Goal: Task Accomplishment & Management: Use online tool/utility

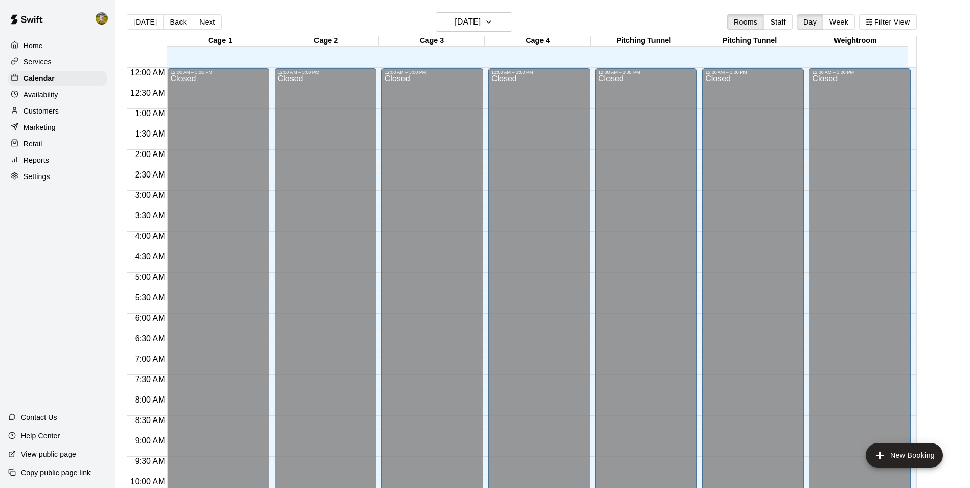
scroll to position [520, 0]
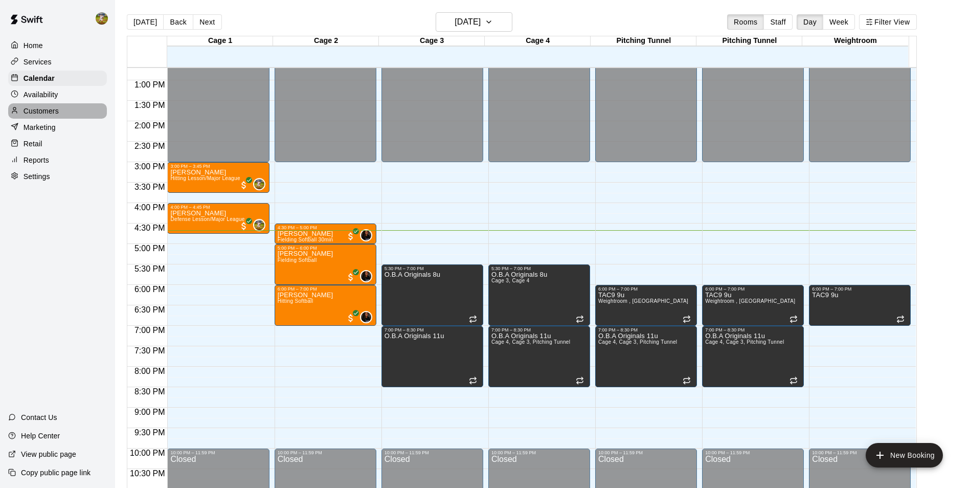
click at [62, 110] on div "Customers" at bounding box center [57, 110] width 99 height 15
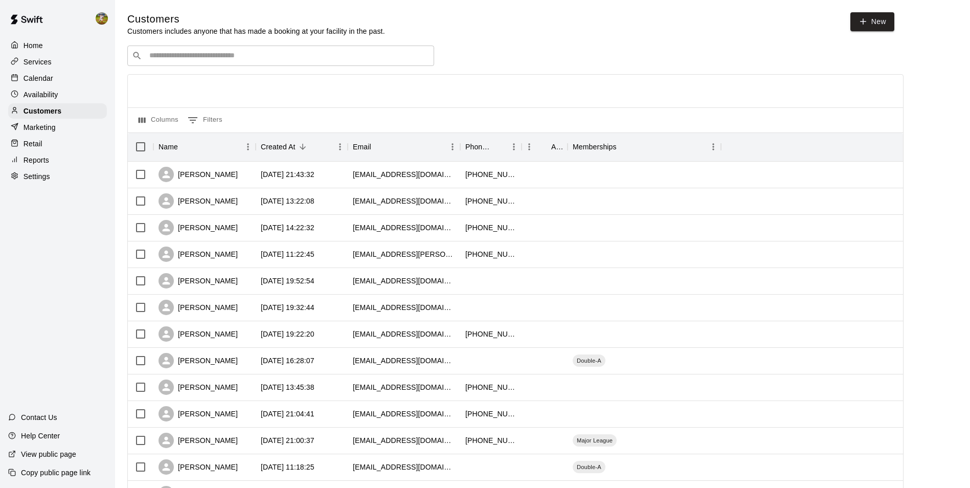
click at [245, 51] on div "​ ​" at bounding box center [280, 56] width 307 height 20
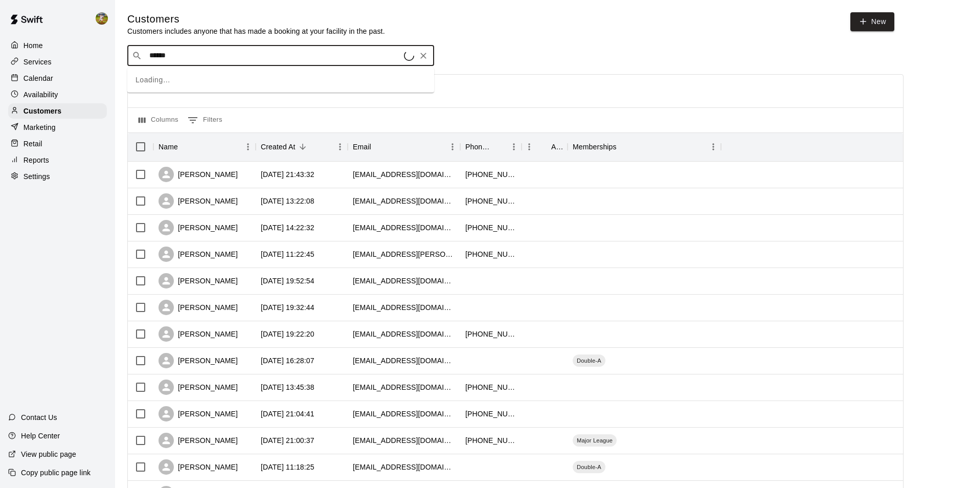
type input "*******"
click at [234, 88] on div "[PERSON_NAME] Major League [EMAIL_ADDRESS][DOMAIN_NAME]" at bounding box center [211, 84] width 111 height 22
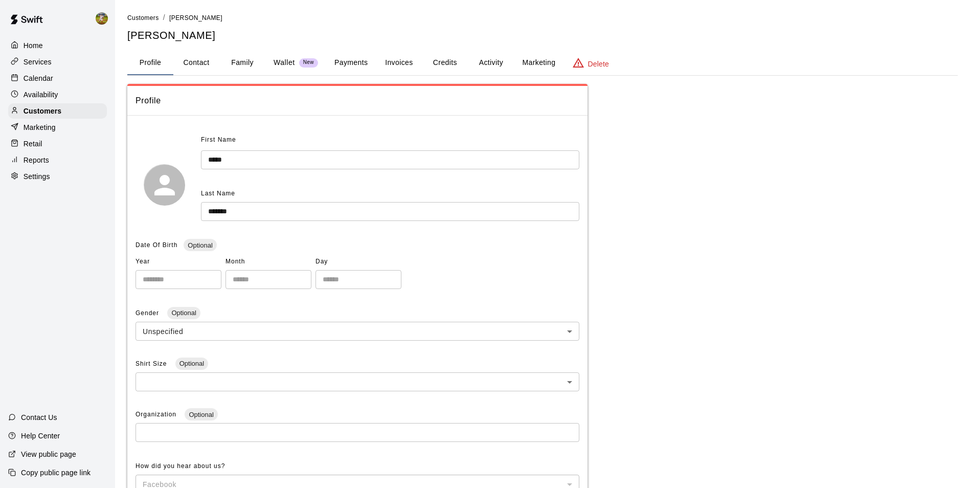
click at [363, 62] on button "Payments" at bounding box center [351, 63] width 50 height 25
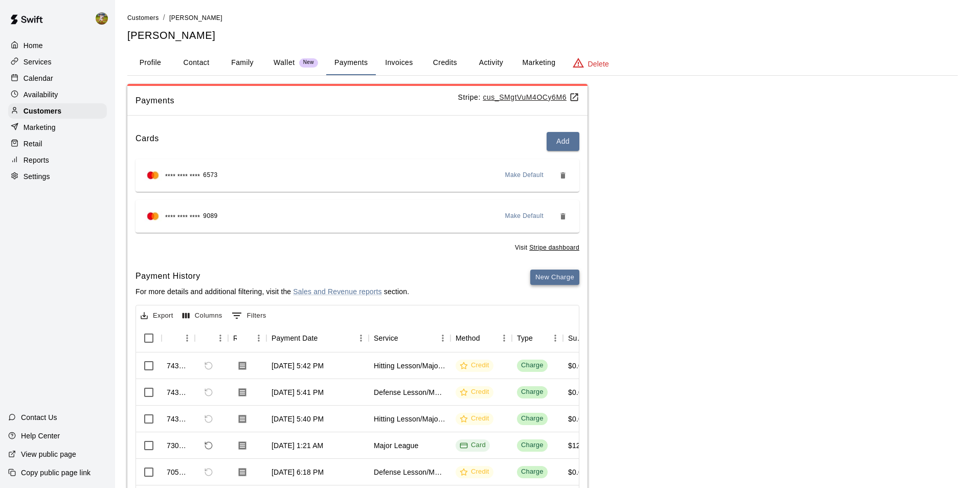
click at [550, 279] on button "New Charge" at bounding box center [554, 278] width 49 height 16
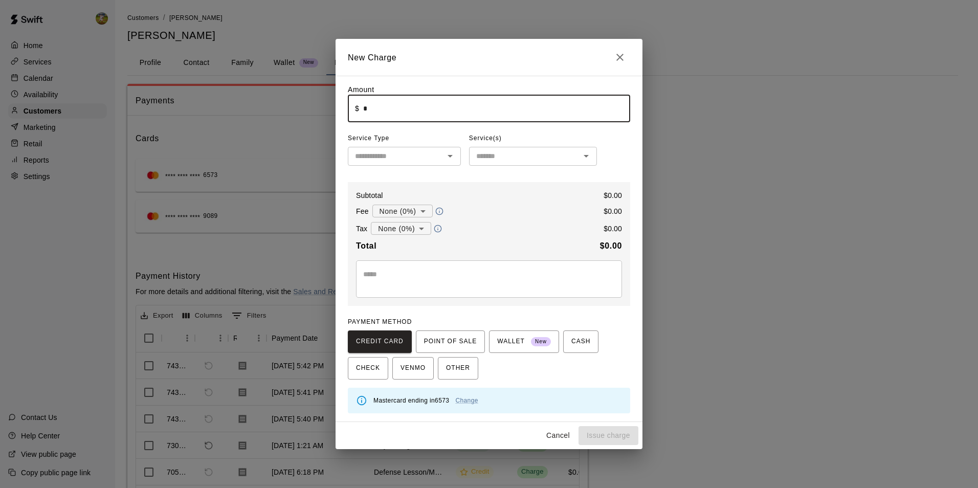
click at [433, 115] on input "*" at bounding box center [496, 108] width 267 height 27
type input "****"
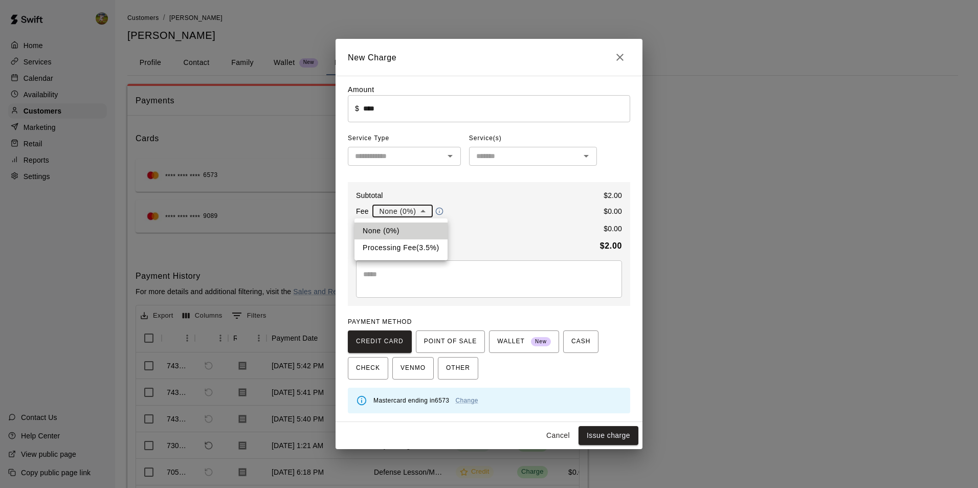
click at [417, 215] on body "Home Services Calendar Availability Customers Marketing Retail Reports Settings…" at bounding box center [489, 279] width 978 height 558
click at [412, 250] on li "Processing Fee ( 3.5 % )" at bounding box center [400, 247] width 93 height 17
type input "**********"
click at [416, 227] on body "Home Services Calendar Availability Customers Marketing Retail Reports Settings…" at bounding box center [489, 279] width 978 height 558
click at [410, 269] on li "Sales Tax ( 8.25 %)" at bounding box center [400, 265] width 77 height 17
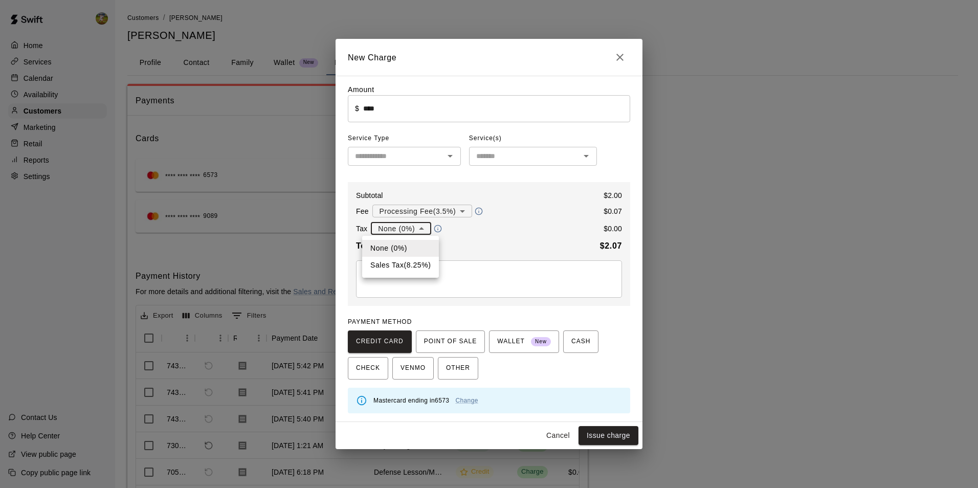
type input "**********"
click at [596, 438] on button "Issue charge" at bounding box center [608, 435] width 60 height 19
type input "*"
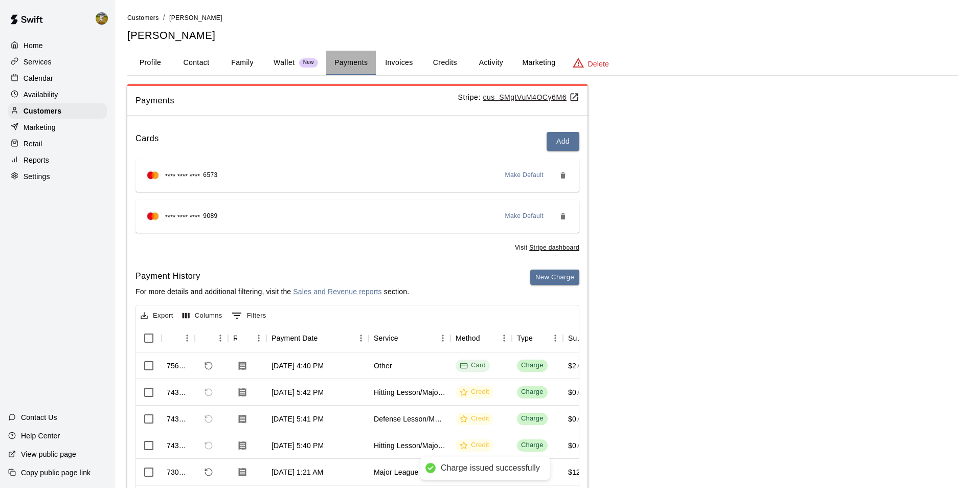
click at [342, 64] on button "Payments" at bounding box center [351, 63] width 50 height 25
click at [152, 12] on li "Customers" at bounding box center [143, 17] width 32 height 11
click at [152, 16] on span "Customers" at bounding box center [143, 17] width 32 height 7
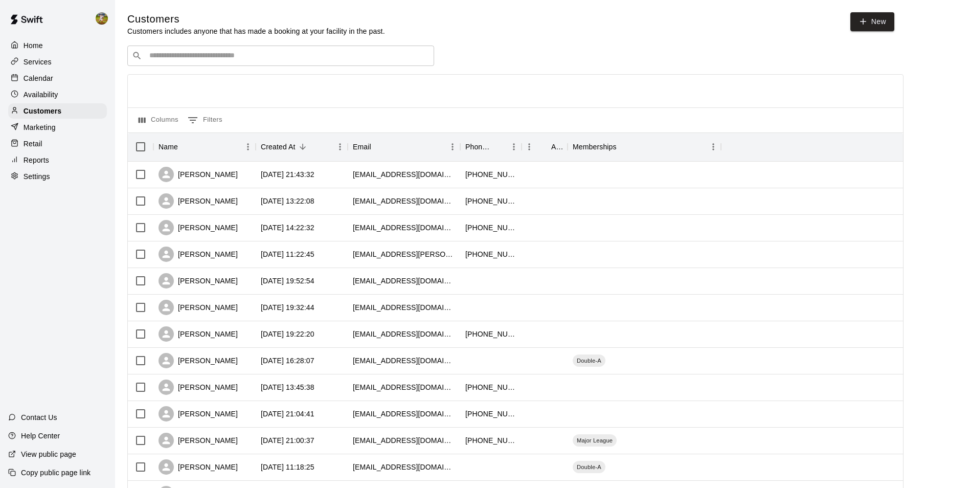
click at [215, 54] on input "Search customers by name or email" at bounding box center [287, 56] width 283 height 10
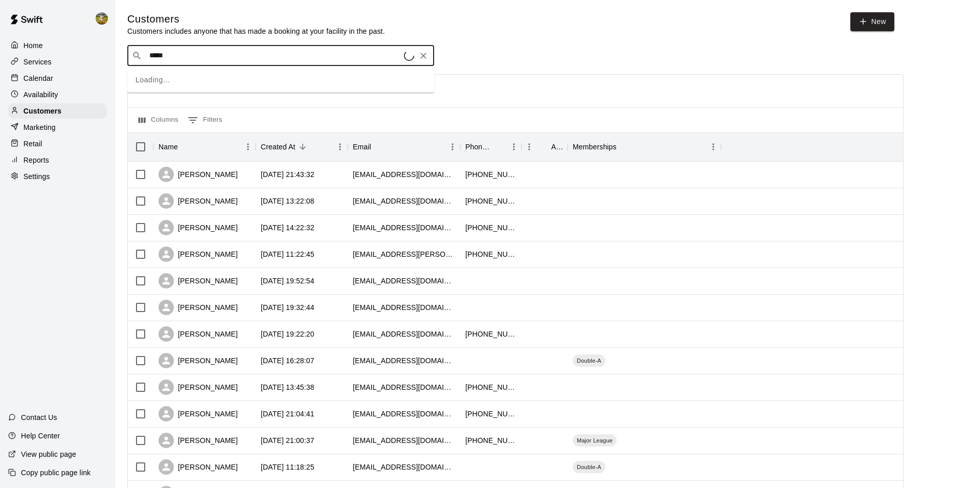
type input "******"
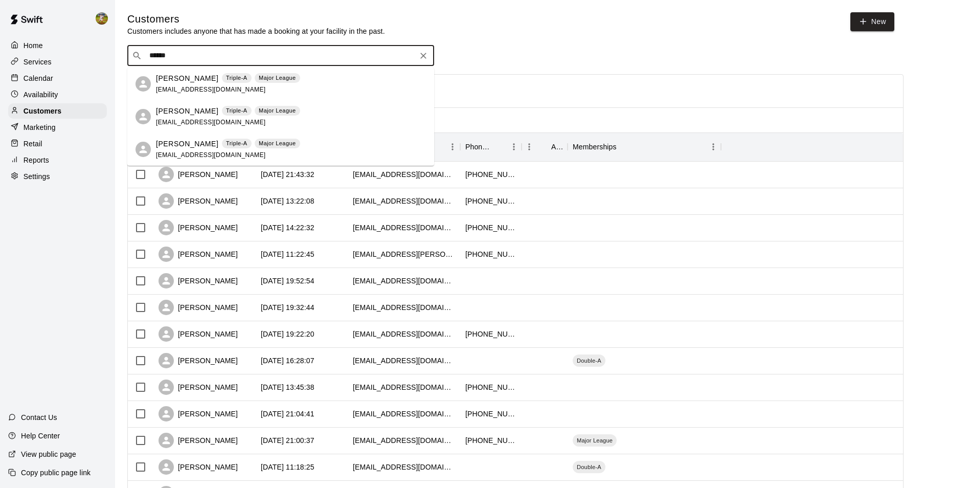
click at [222, 74] on span "Triple-A" at bounding box center [237, 78] width 30 height 9
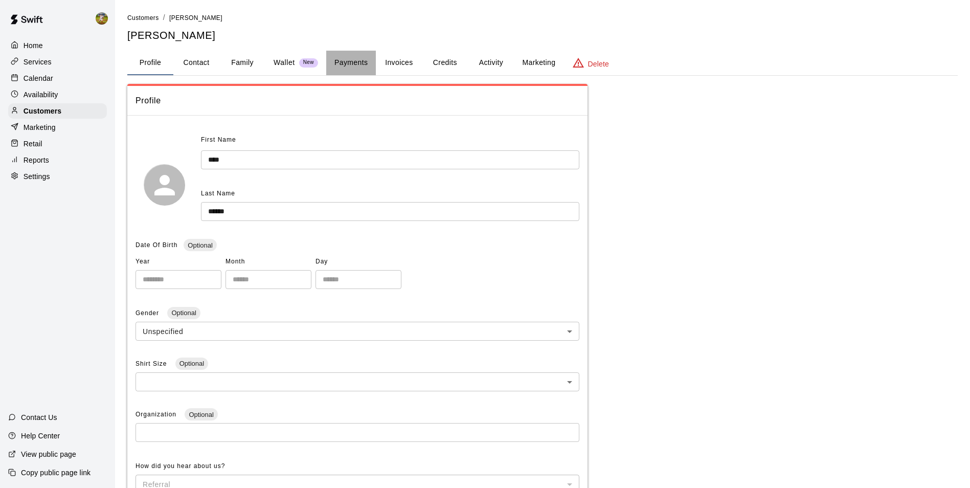
click at [345, 64] on button "Payments" at bounding box center [351, 63] width 50 height 25
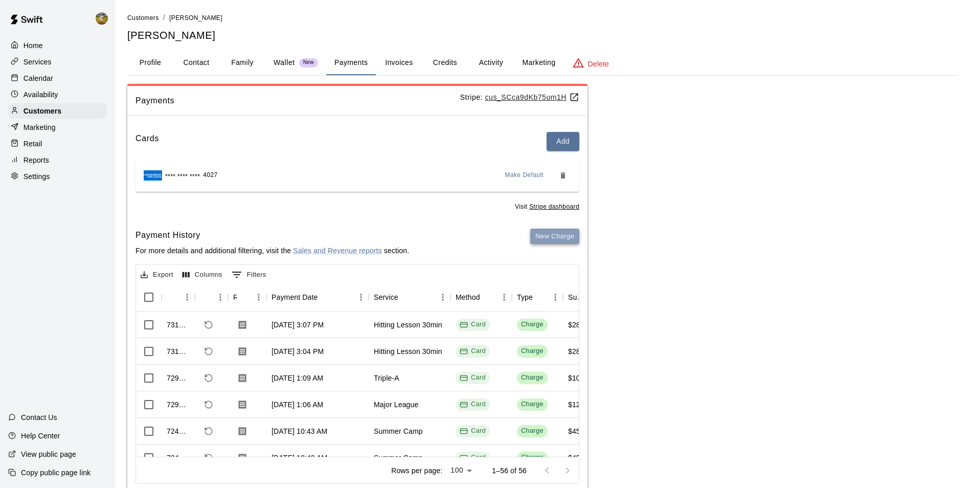
click at [557, 237] on button "New Charge" at bounding box center [554, 237] width 49 height 16
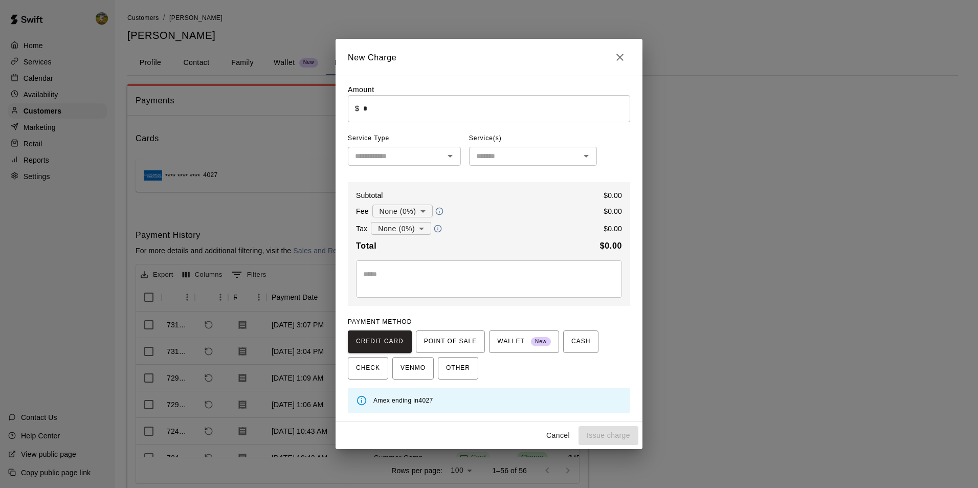
click at [423, 102] on input "*" at bounding box center [496, 108] width 267 height 27
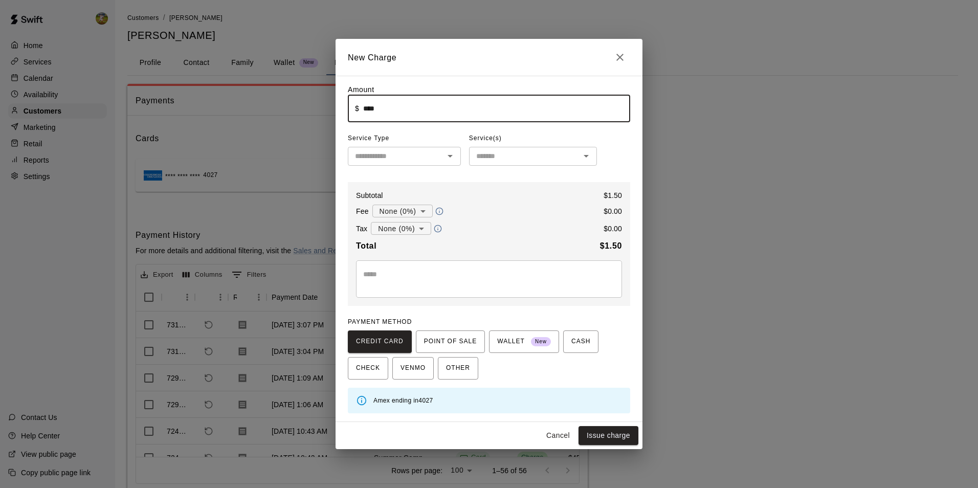
type input "****"
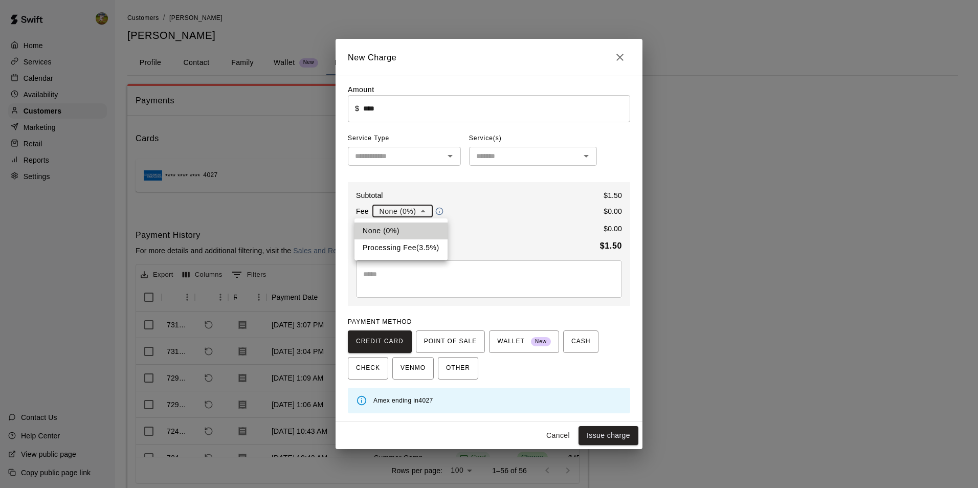
click at [428, 215] on body "Home Services Calendar Availability Customers Marketing Retail Reports Settings…" at bounding box center [489, 258] width 978 height 517
click at [419, 242] on li "Processing Fee ( 3.5 % )" at bounding box center [400, 247] width 93 height 17
type input "**********"
click at [422, 228] on body "Home Services Calendar Availability Customers Marketing Retail Reports Settings…" at bounding box center [489, 258] width 978 height 517
click at [415, 264] on li "Sales Tax ( 8.25 %)" at bounding box center [400, 265] width 77 height 17
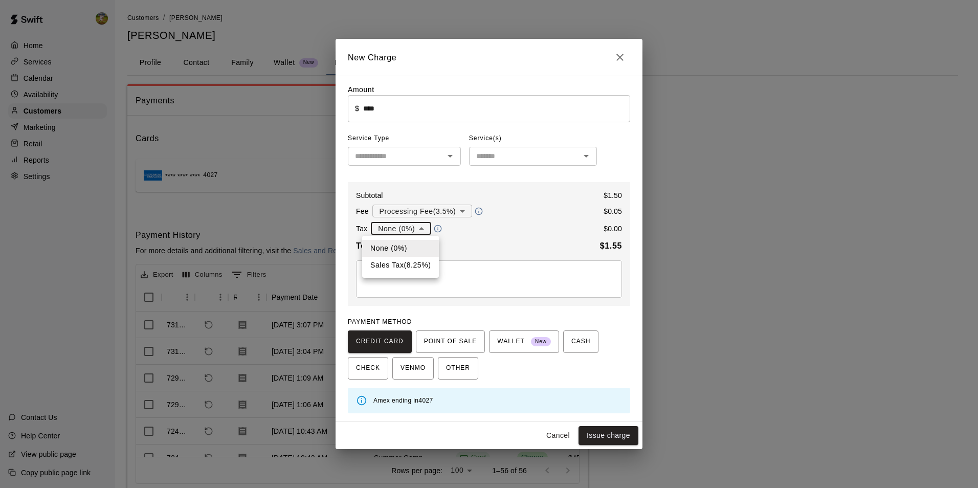
type input "**********"
click at [597, 432] on button "Issue charge" at bounding box center [608, 435] width 60 height 19
type input "*"
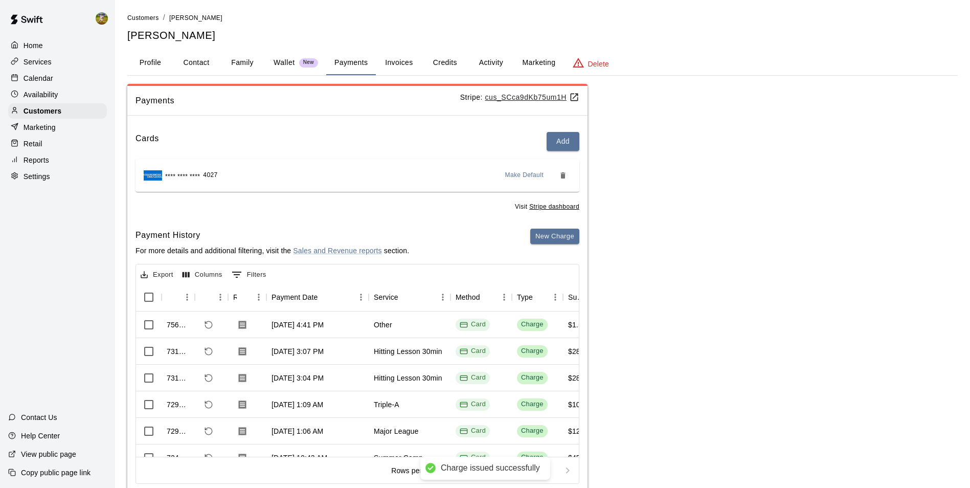
drag, startPoint x: 42, startPoint y: 79, endPoint x: 41, endPoint y: 71, distance: 8.2
click at [42, 79] on p "Calendar" at bounding box center [39, 78] width 30 height 10
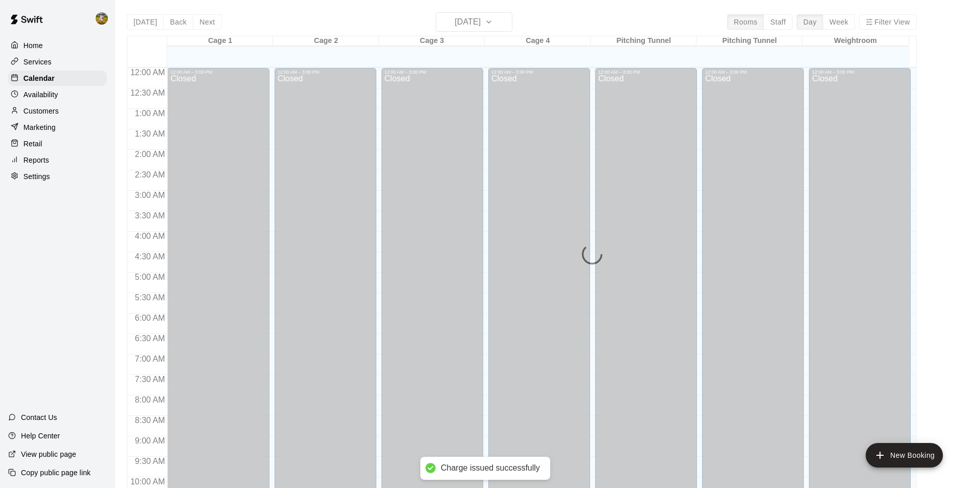
scroll to position [520, 0]
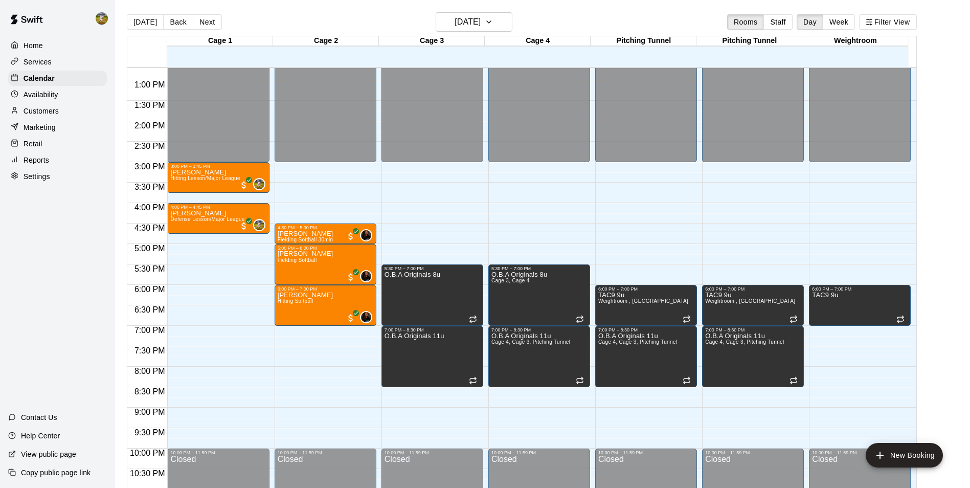
click at [51, 65] on p "Services" at bounding box center [38, 62] width 28 height 10
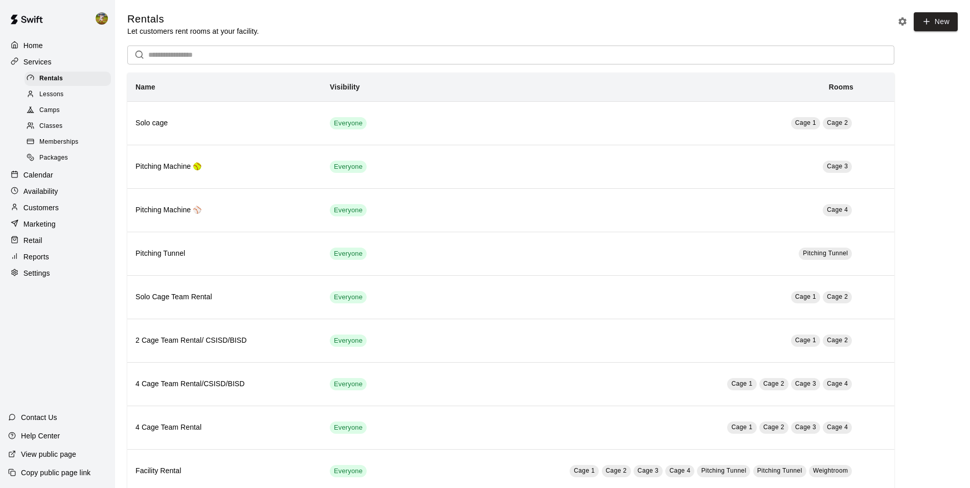
click at [57, 100] on span "Lessons" at bounding box center [51, 95] width 25 height 10
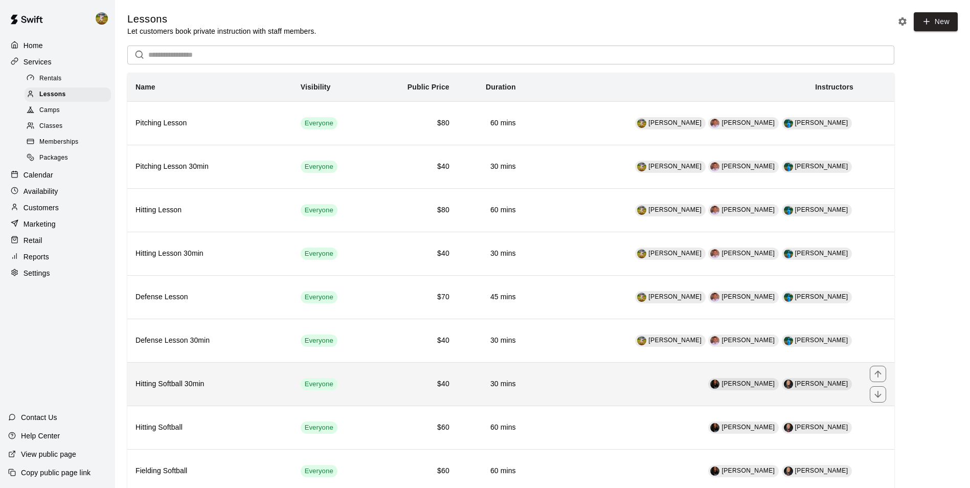
scroll to position [51, 0]
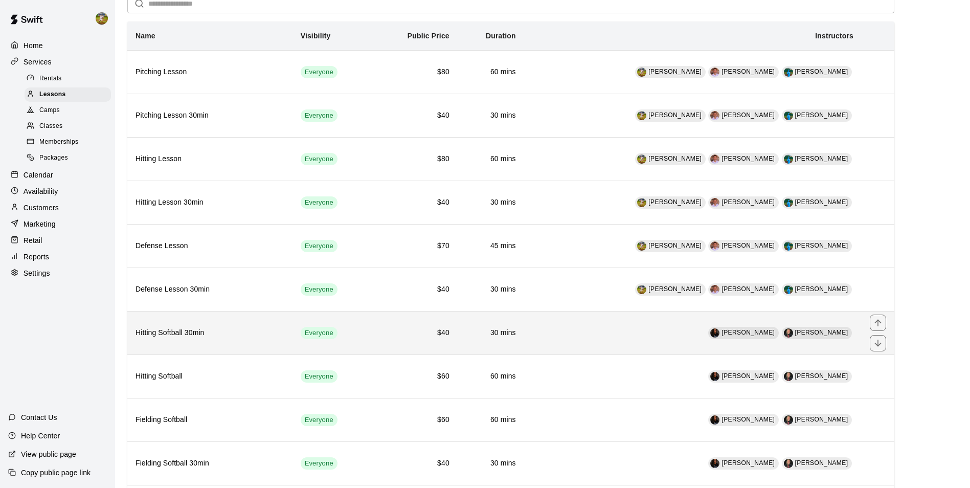
click at [583, 345] on td "[PERSON_NAME] [PERSON_NAME]" at bounding box center [693, 332] width 338 height 43
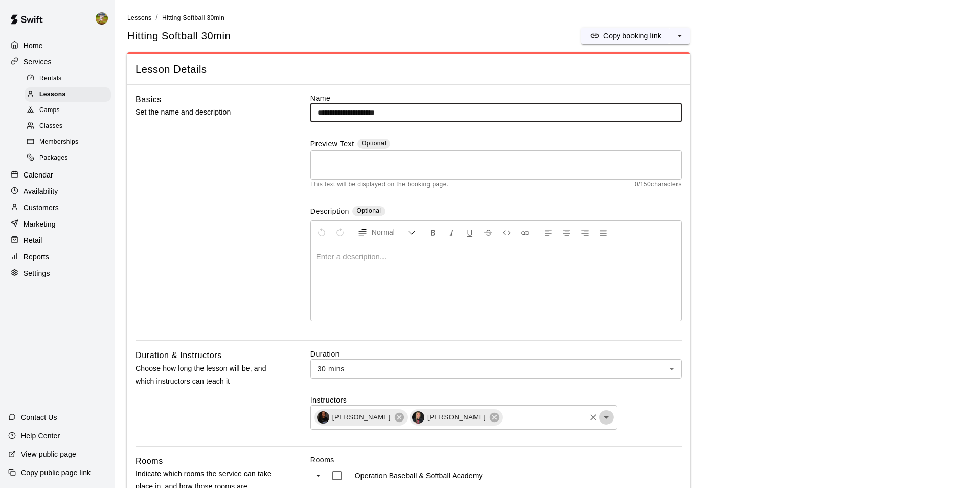
click at [610, 420] on icon "Open" at bounding box center [606, 417] width 12 height 12
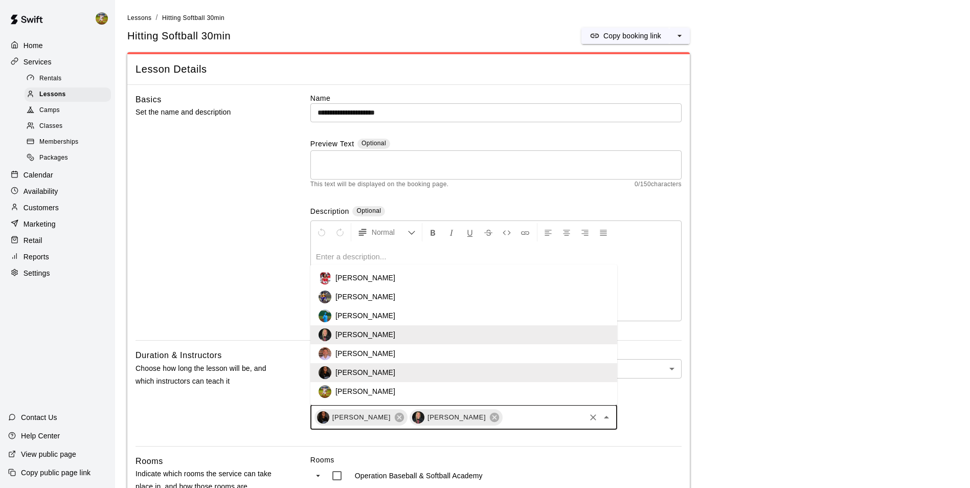
click at [416, 301] on li "[PERSON_NAME]" at bounding box center [463, 296] width 307 height 19
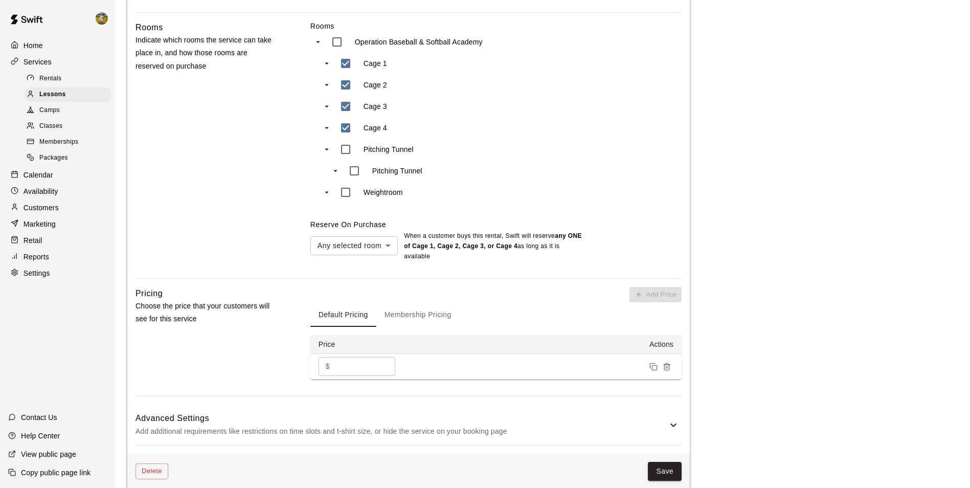
scroll to position [614, 0]
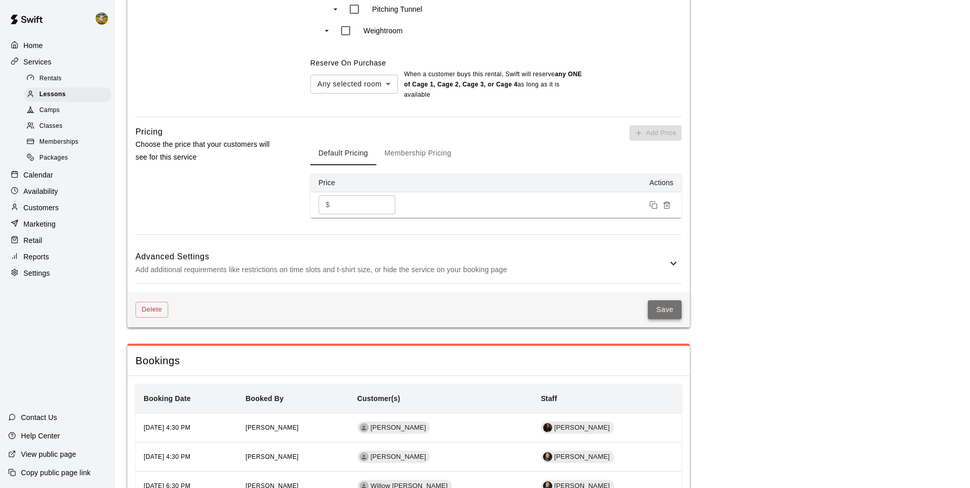
click at [664, 316] on button "Save" at bounding box center [665, 309] width 34 height 19
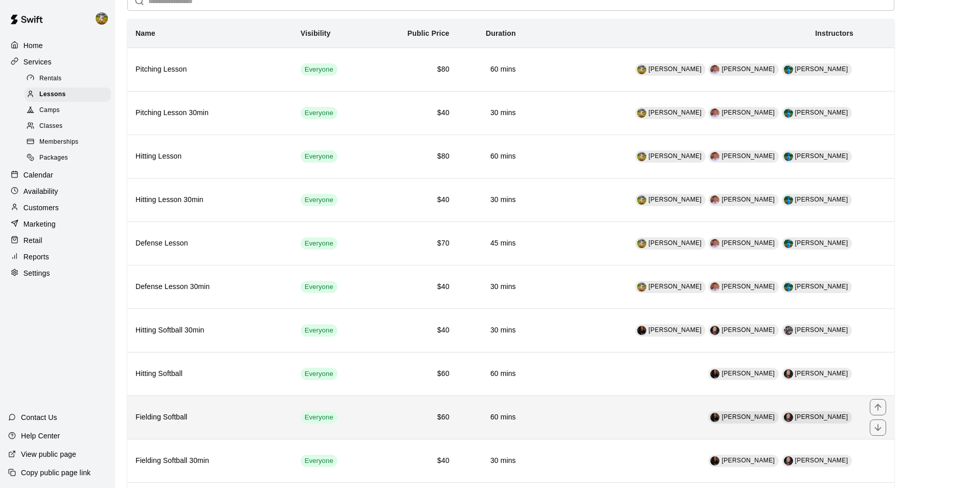
scroll to position [102, 0]
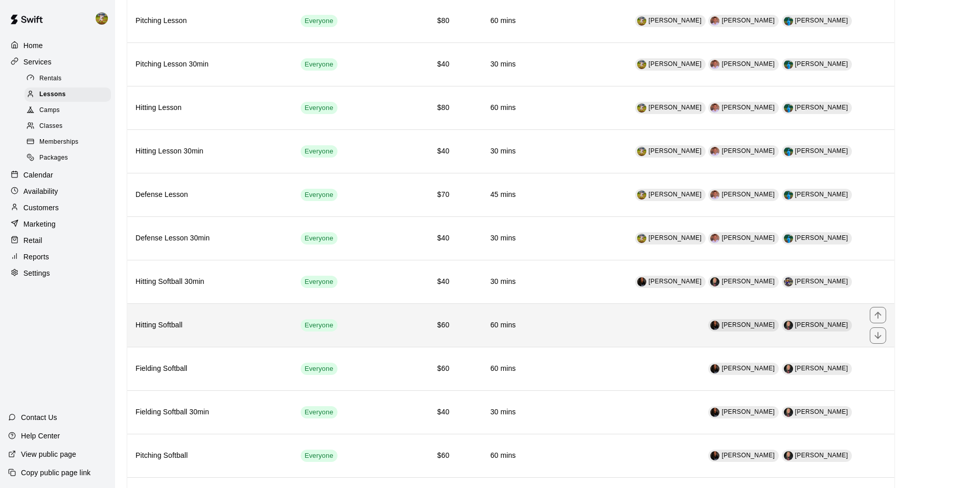
click at [678, 336] on td "[PERSON_NAME] [PERSON_NAME]" at bounding box center [693, 324] width 338 height 43
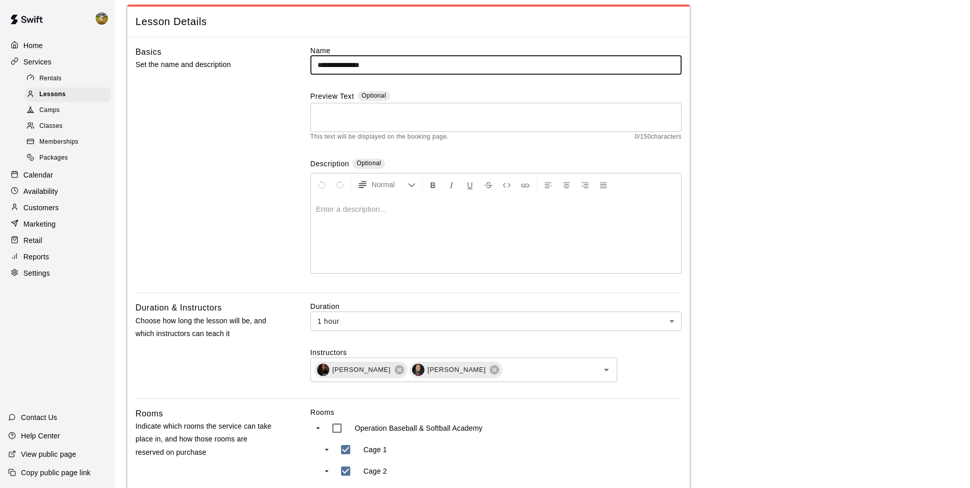
scroll to position [102, 0]
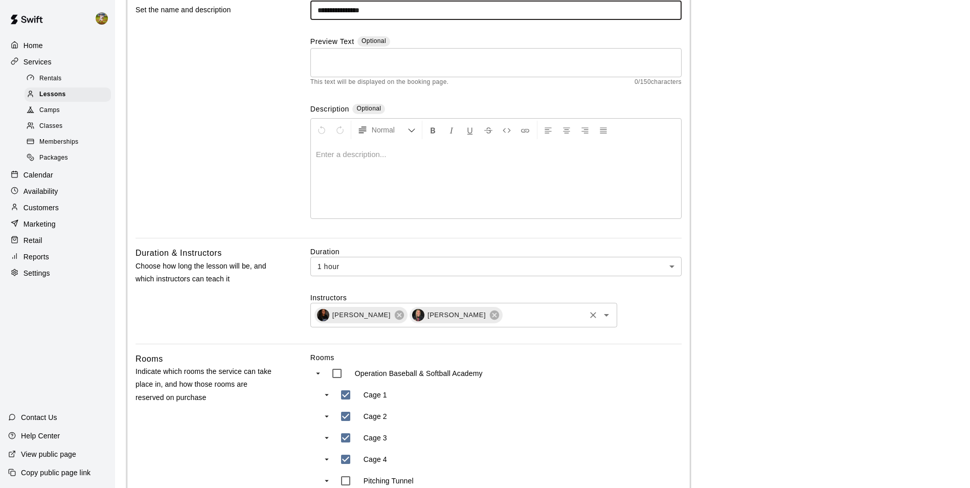
click at [588, 318] on icon "Clear" at bounding box center [593, 315] width 10 height 10
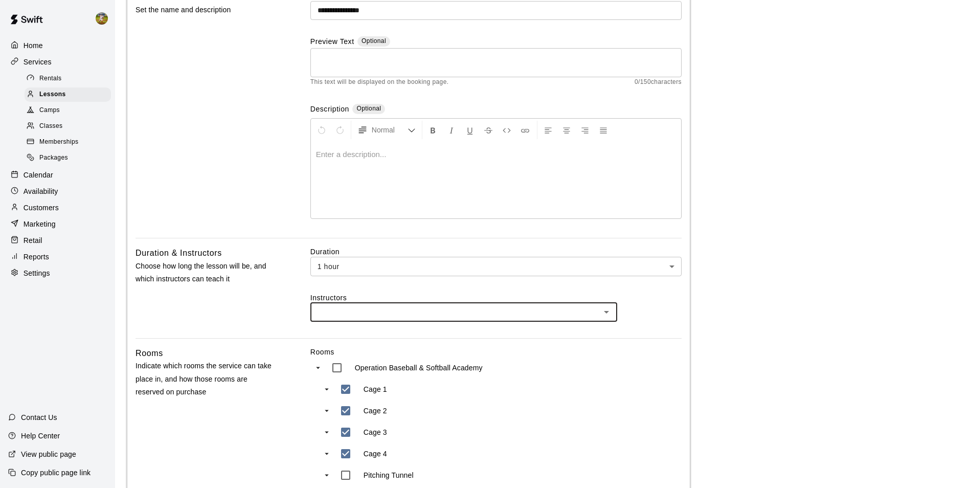
click at [606, 311] on icon "Open" at bounding box center [606, 312] width 5 height 3
click at [656, 309] on div "Instructors ​" at bounding box center [495, 307] width 371 height 29
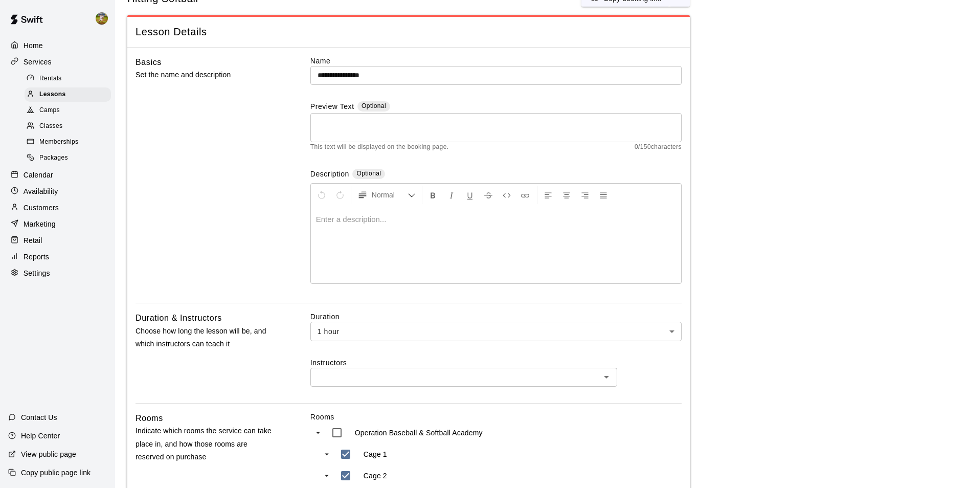
scroll to position [0, 0]
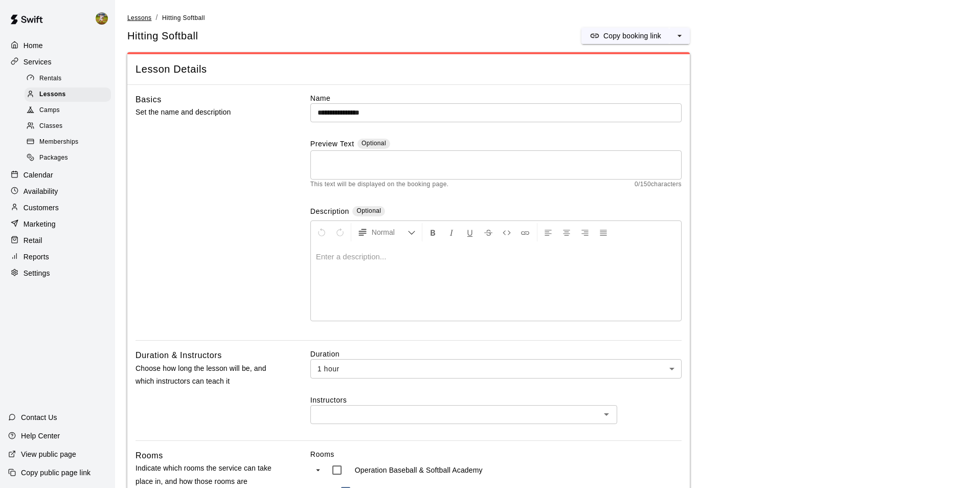
click at [148, 20] on span "Lessons" at bounding box center [139, 17] width 25 height 7
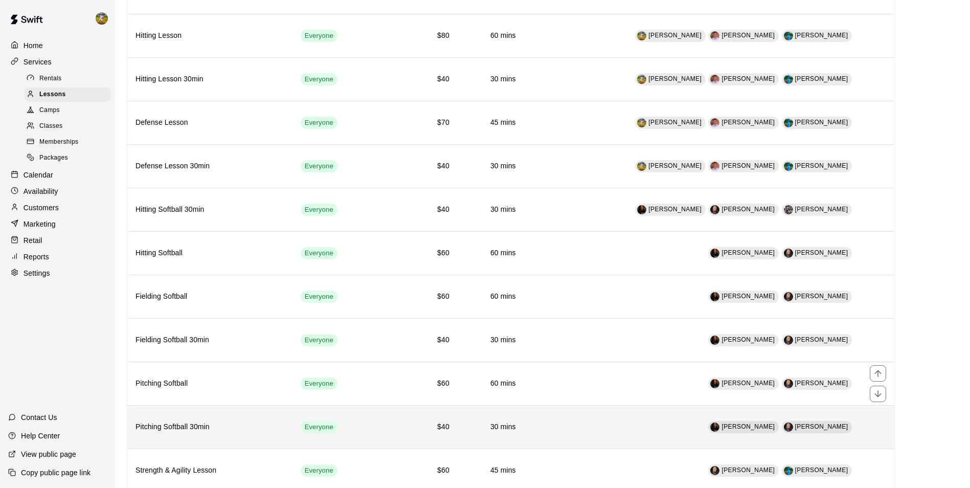
scroll to position [205, 0]
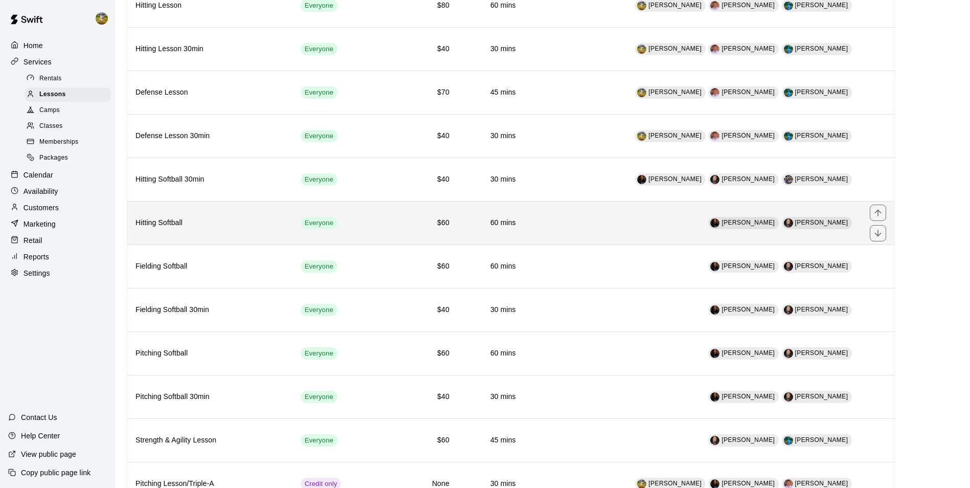
click at [591, 231] on td "[PERSON_NAME] [PERSON_NAME]" at bounding box center [693, 222] width 338 height 43
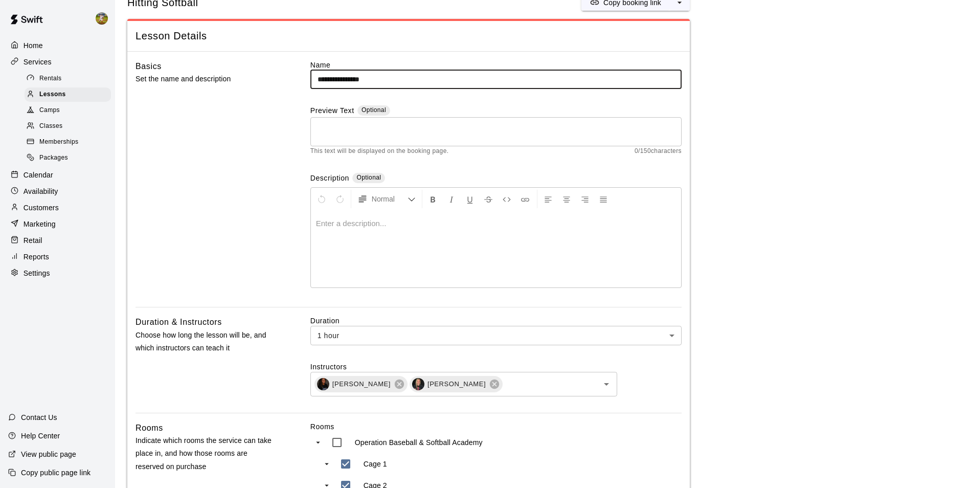
scroll to position [51, 0]
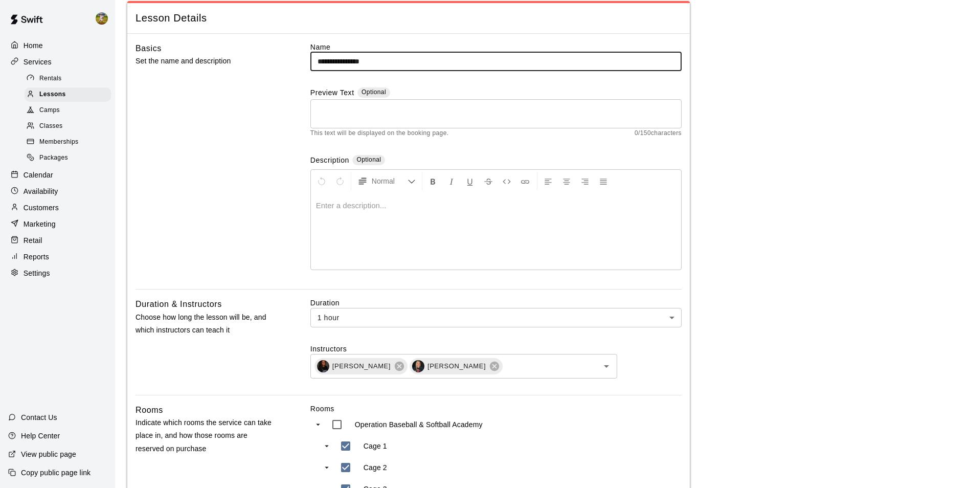
click at [568, 359] on div "[PERSON_NAME] [PERSON_NAME] ​" at bounding box center [463, 366] width 307 height 25
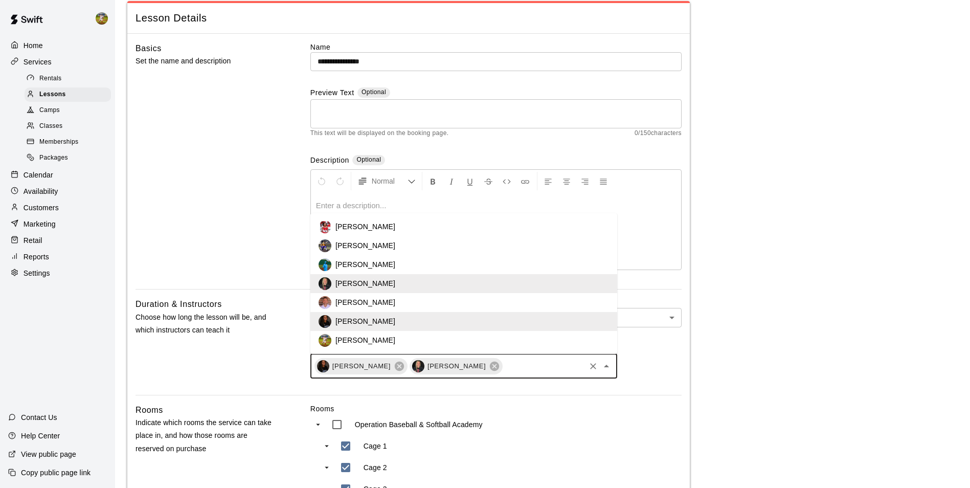
click at [414, 244] on li "[PERSON_NAME]" at bounding box center [463, 245] width 307 height 19
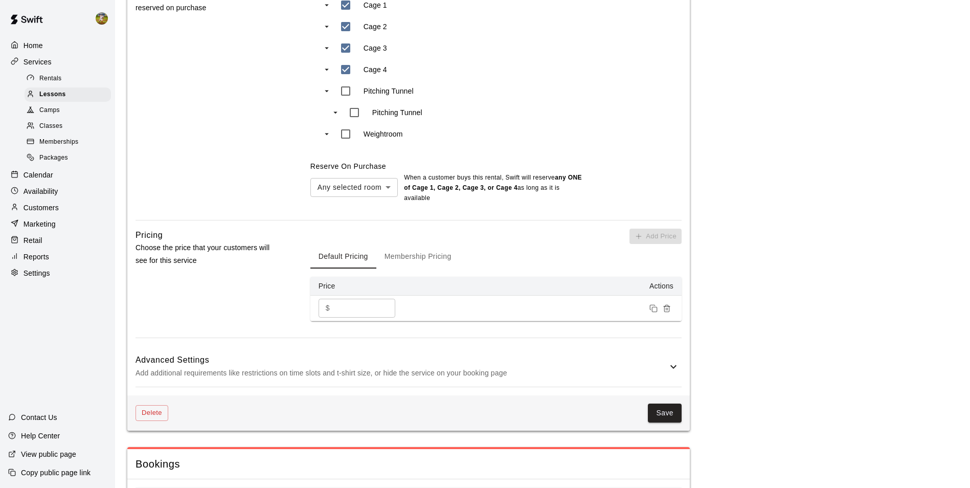
scroll to position [511, 0]
click at [662, 408] on button "Save" at bounding box center [665, 412] width 34 height 19
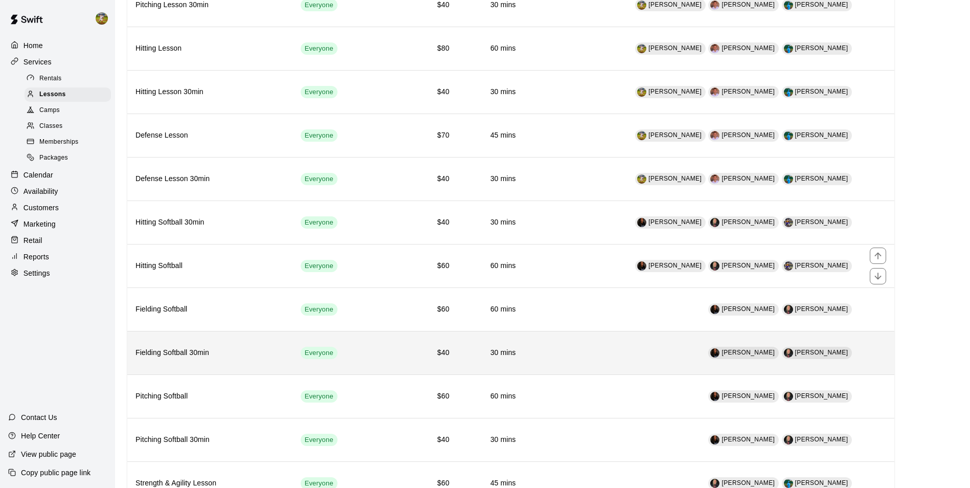
scroll to position [205, 0]
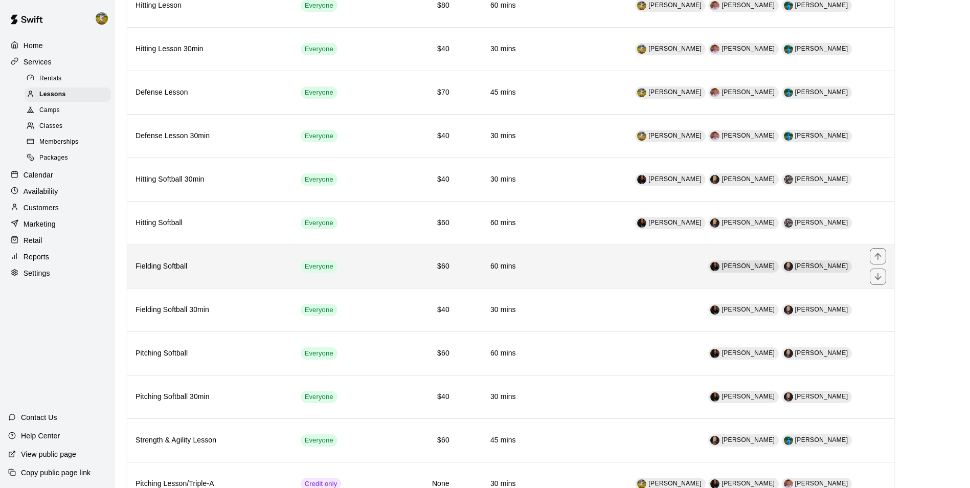
click at [646, 269] on td "[PERSON_NAME] [PERSON_NAME]" at bounding box center [693, 265] width 338 height 43
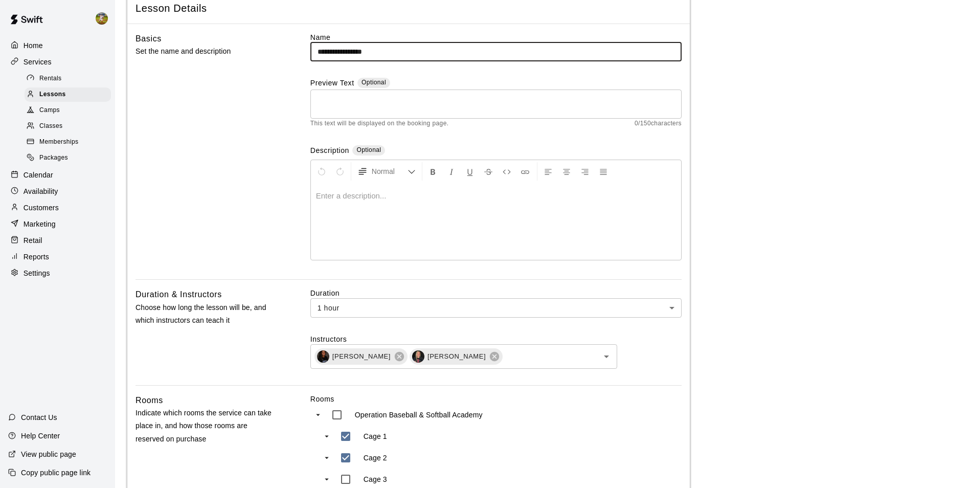
scroll to position [102, 0]
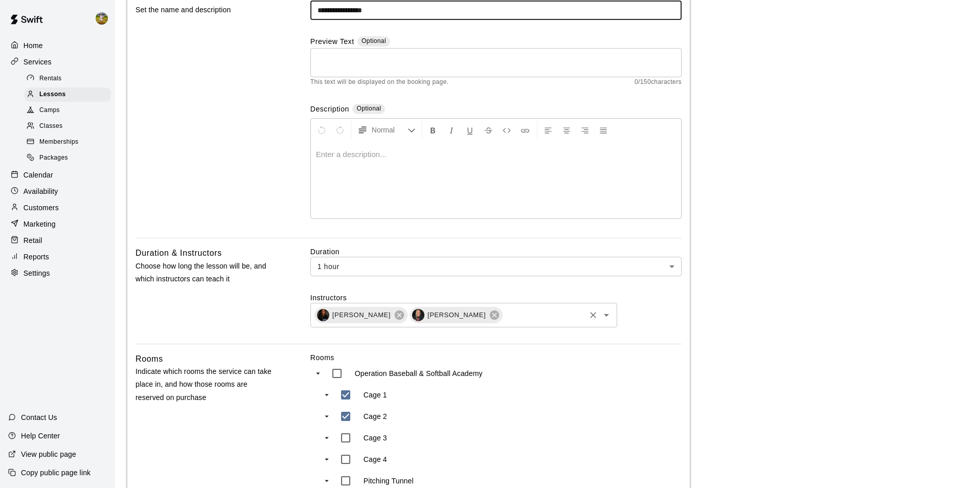
click at [568, 319] on input "text" at bounding box center [544, 314] width 80 height 13
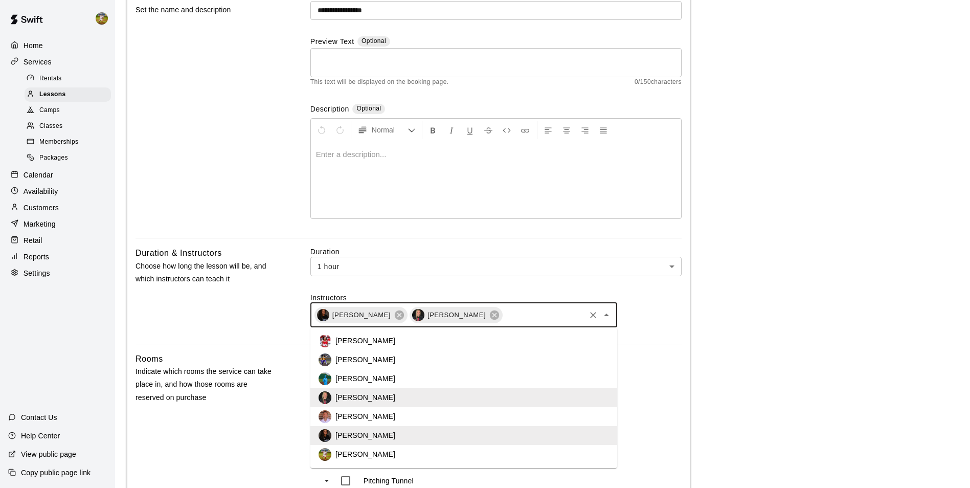
click at [479, 359] on li "[PERSON_NAME]" at bounding box center [463, 359] width 307 height 19
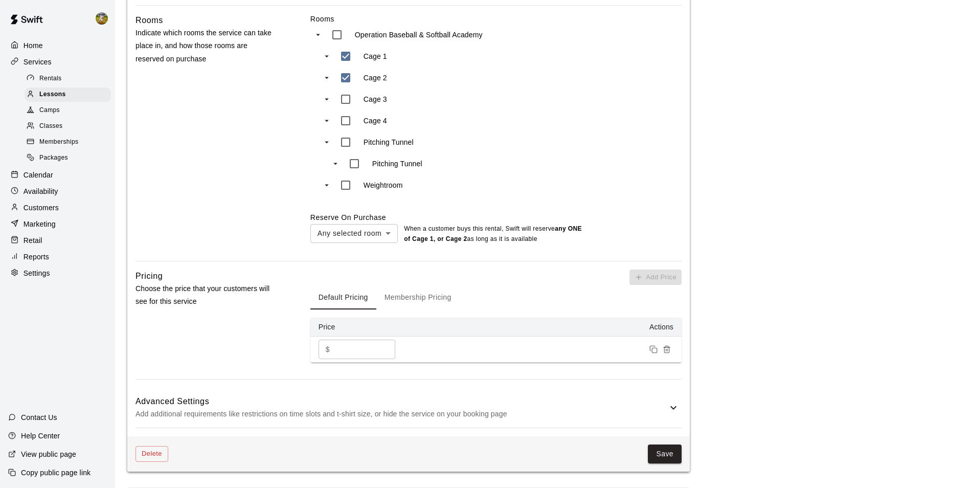
scroll to position [460, 0]
drag, startPoint x: 661, startPoint y: 454, endPoint x: 648, endPoint y: 448, distance: 15.1
click at [661, 454] on button "Save" at bounding box center [665, 452] width 34 height 19
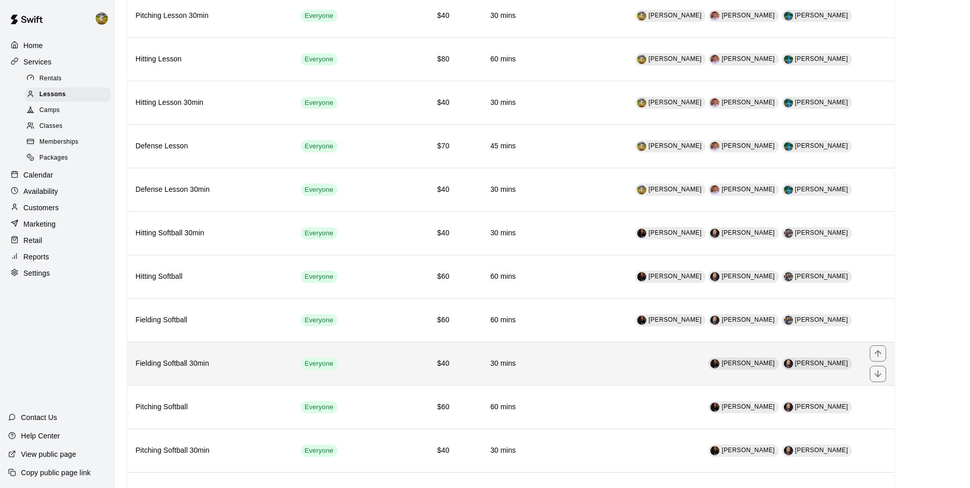
scroll to position [153, 0]
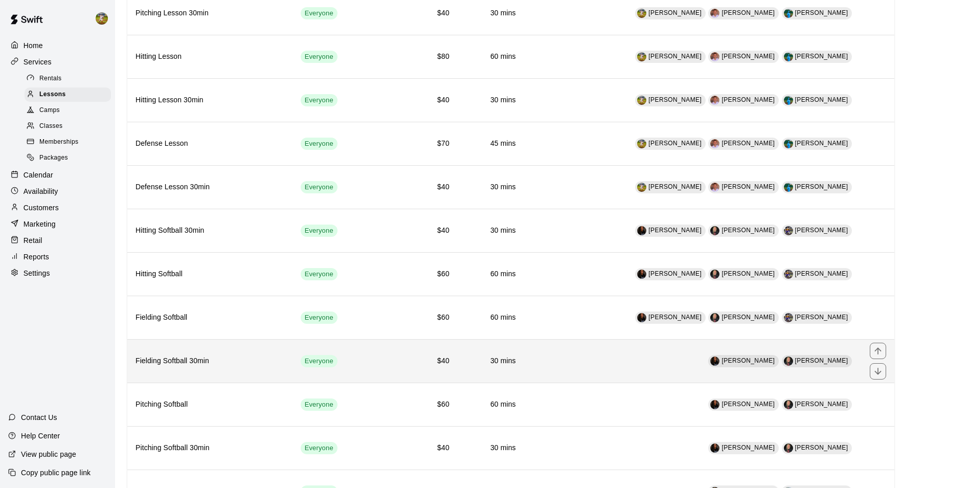
click at [654, 368] on td "[PERSON_NAME] [PERSON_NAME]" at bounding box center [693, 360] width 338 height 43
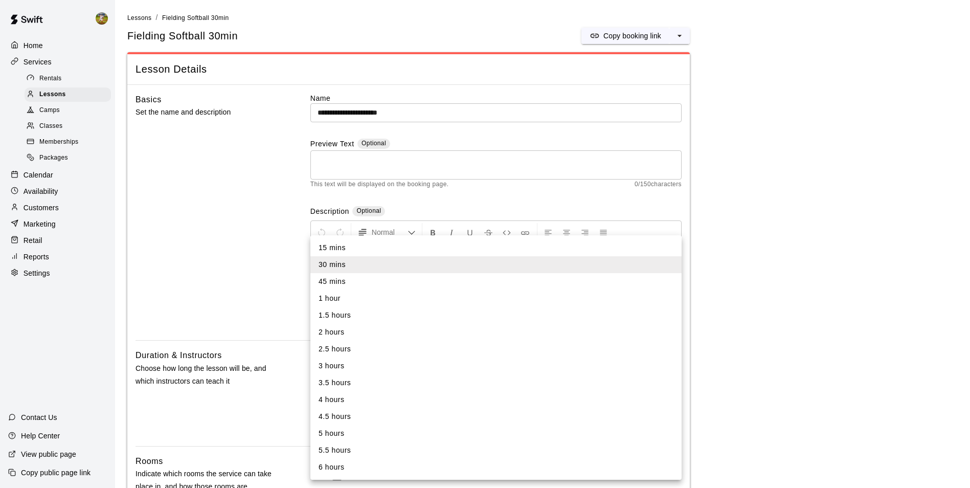
click at [858, 369] on div at bounding box center [489, 244] width 978 height 488
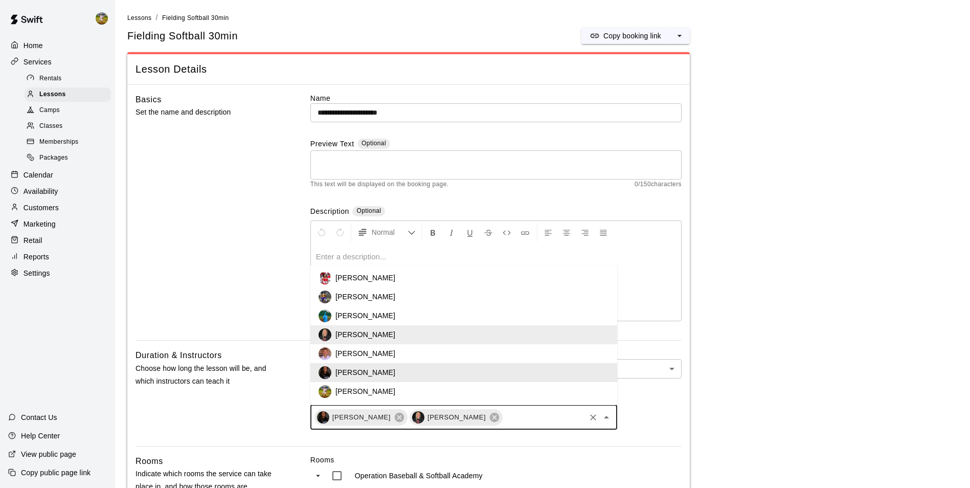
click at [535, 418] on input "text" at bounding box center [544, 417] width 80 height 13
click at [476, 298] on li "[PERSON_NAME]" at bounding box center [463, 296] width 307 height 19
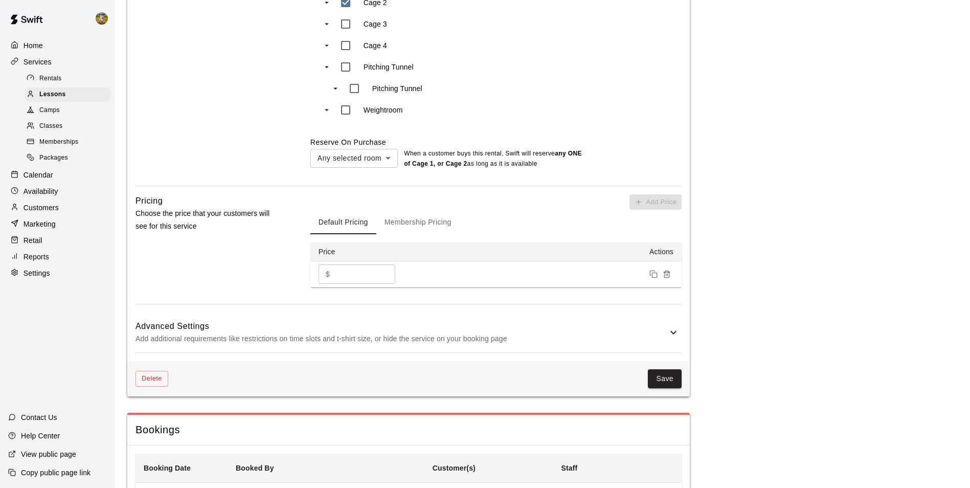
scroll to position [563, 0]
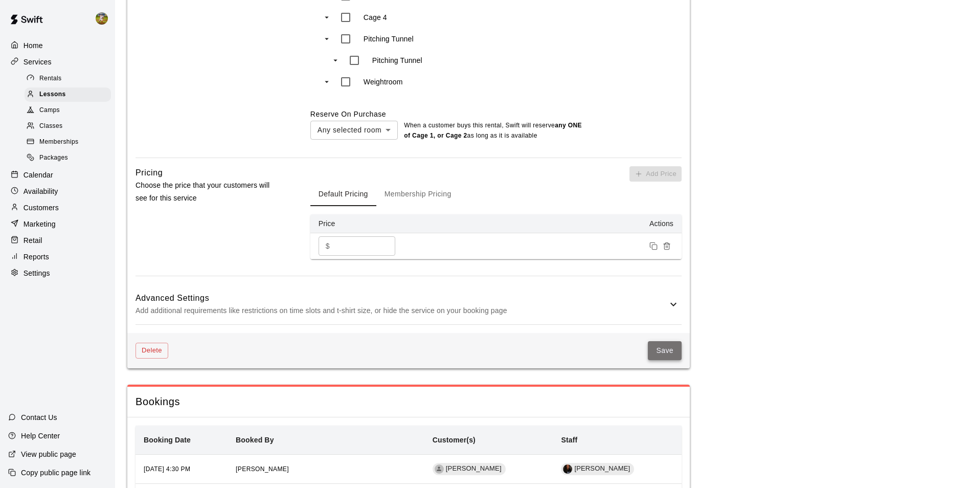
click at [667, 359] on button "Save" at bounding box center [665, 350] width 34 height 19
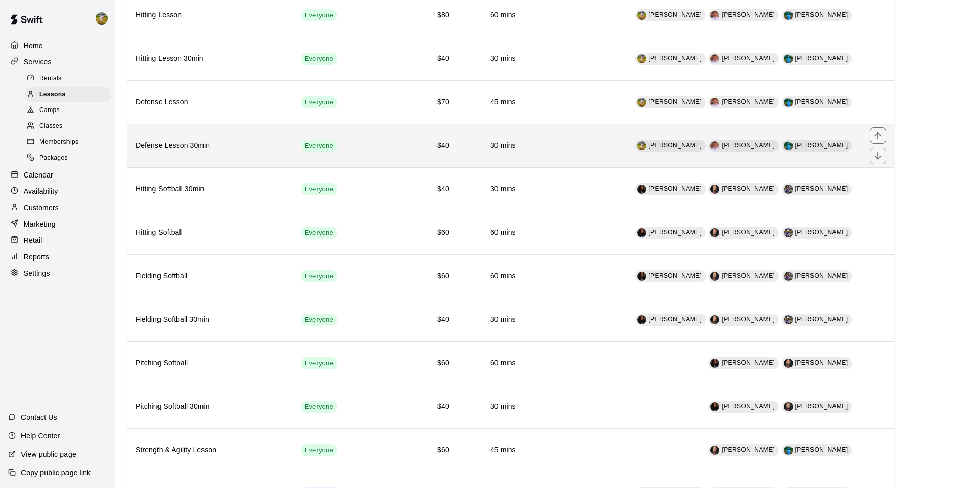
scroll to position [256, 0]
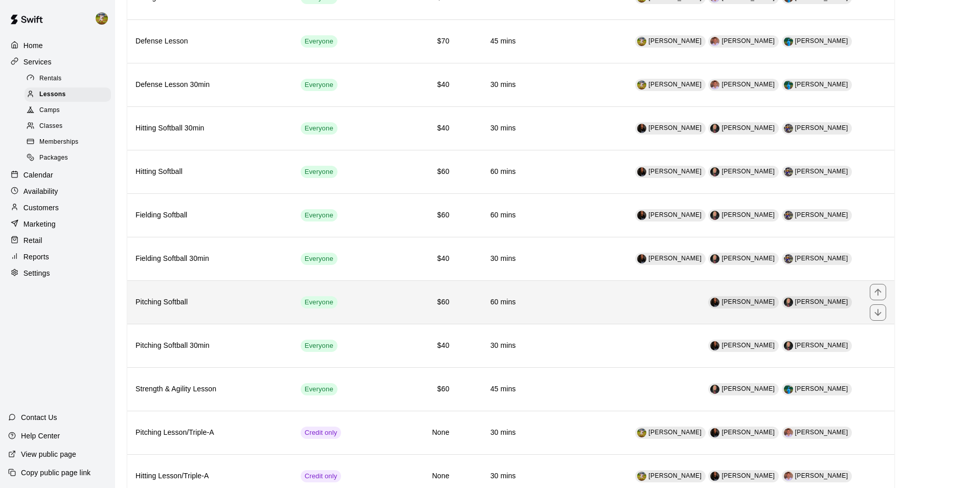
click at [646, 308] on td "[PERSON_NAME] [PERSON_NAME]" at bounding box center [693, 301] width 338 height 43
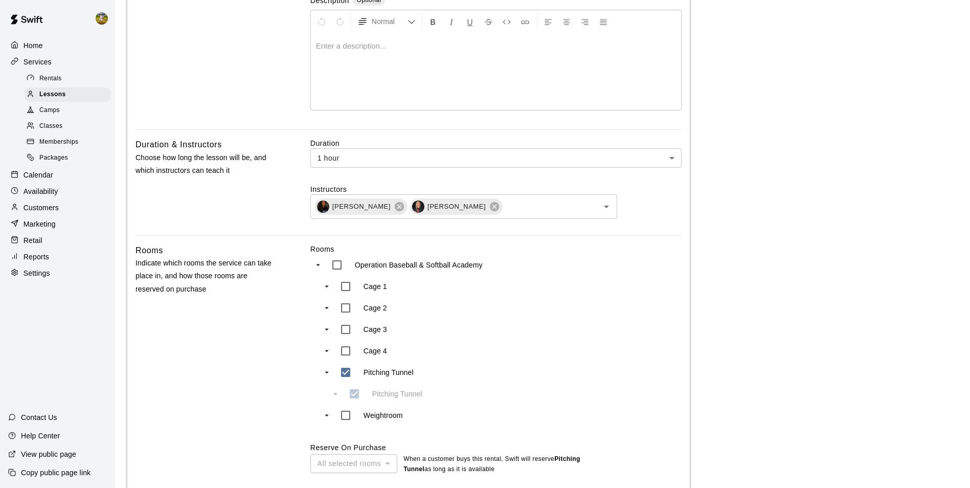
scroll to position [205, 0]
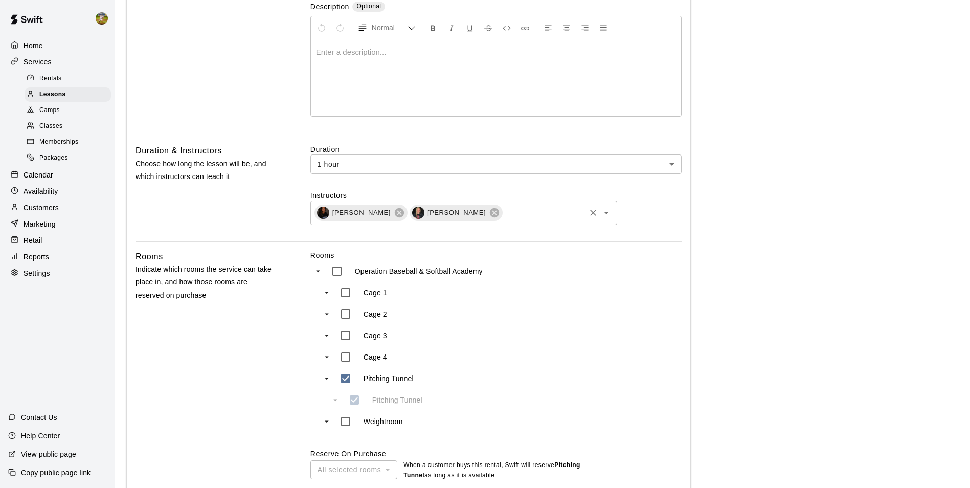
click at [563, 217] on input "text" at bounding box center [544, 212] width 80 height 13
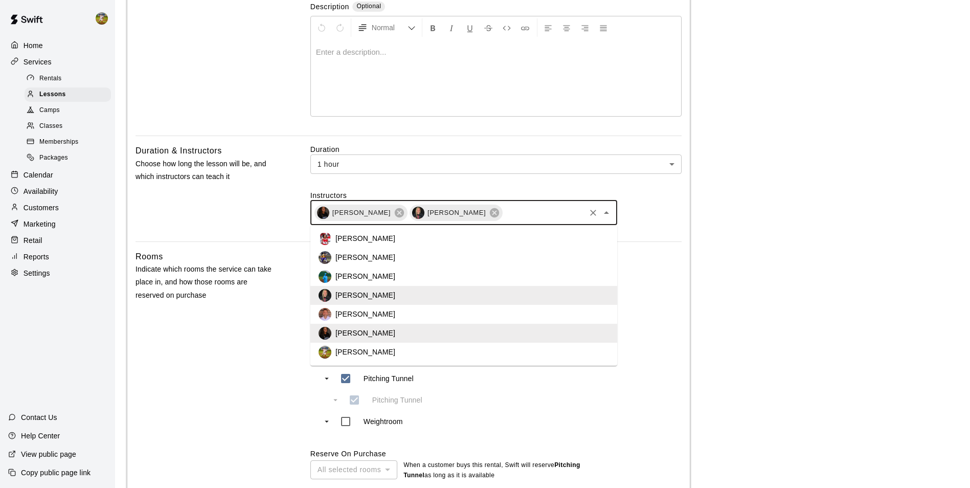
click at [494, 262] on li "[PERSON_NAME]" at bounding box center [463, 257] width 307 height 19
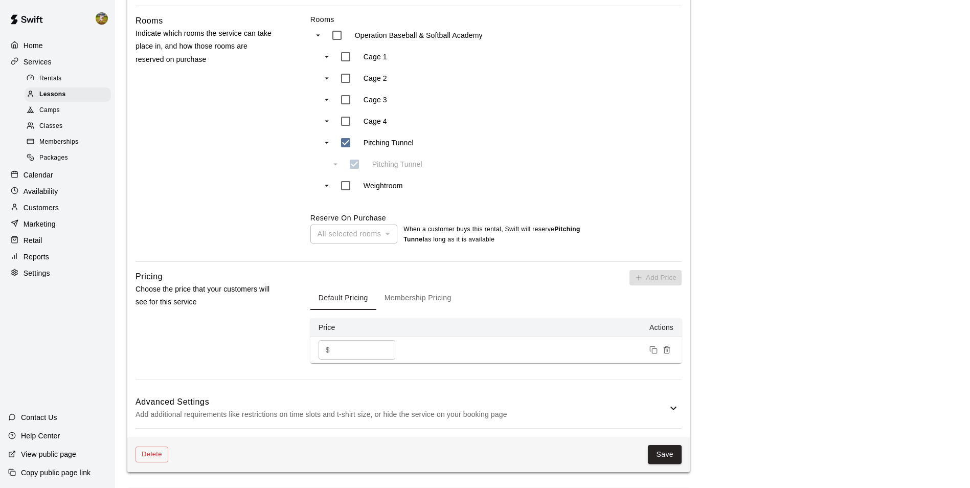
scroll to position [751, 0]
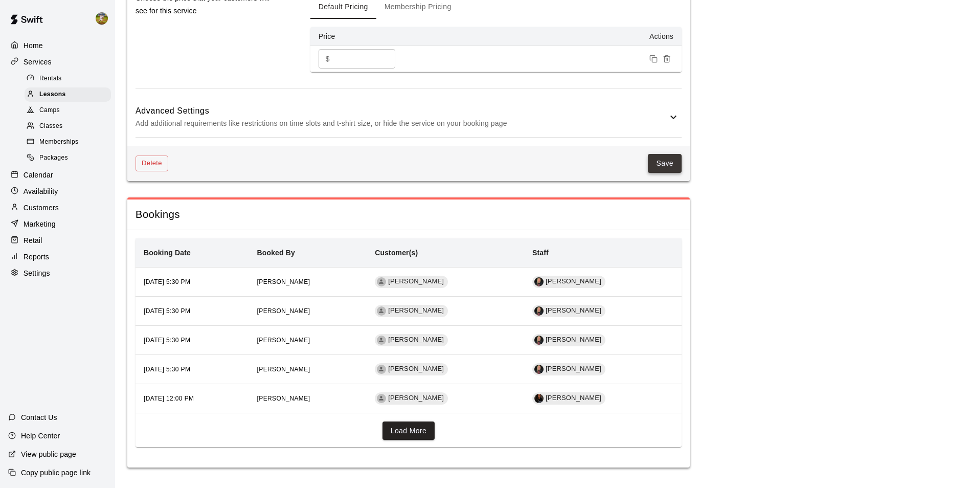
click at [666, 167] on button "Save" at bounding box center [665, 163] width 34 height 19
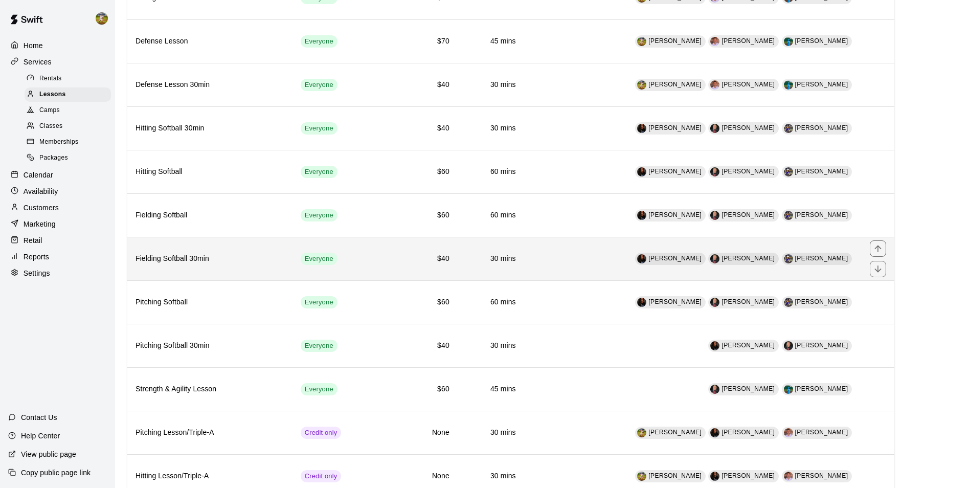
scroll to position [307, 0]
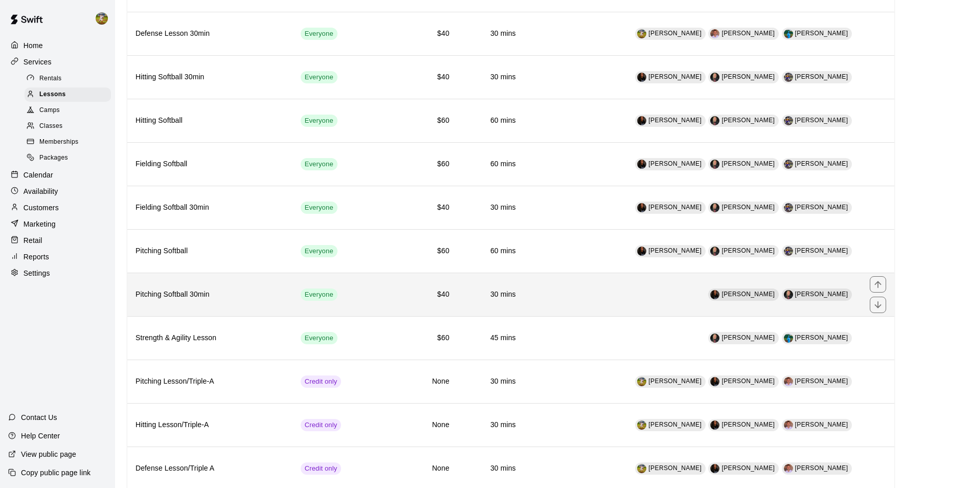
click at [607, 293] on td "[PERSON_NAME] [PERSON_NAME]" at bounding box center [693, 294] width 338 height 43
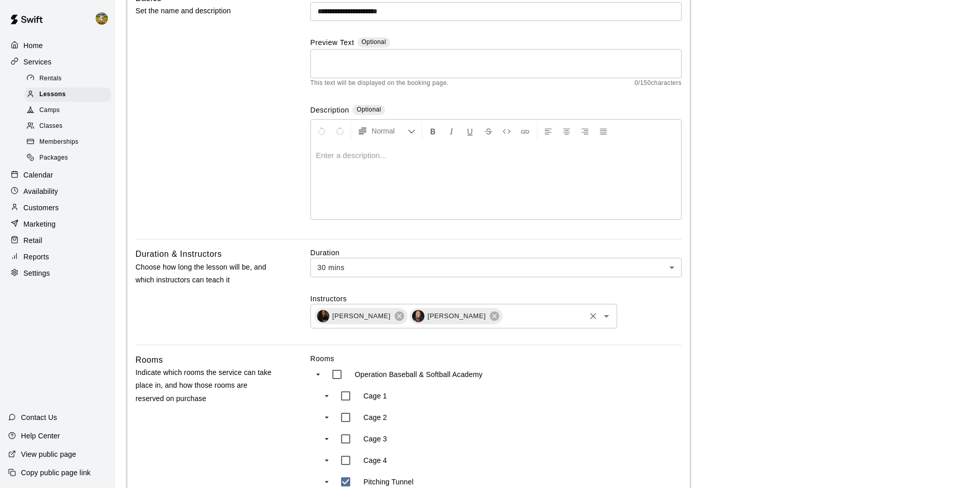
scroll to position [102, 0]
click at [578, 317] on input "text" at bounding box center [544, 314] width 80 height 13
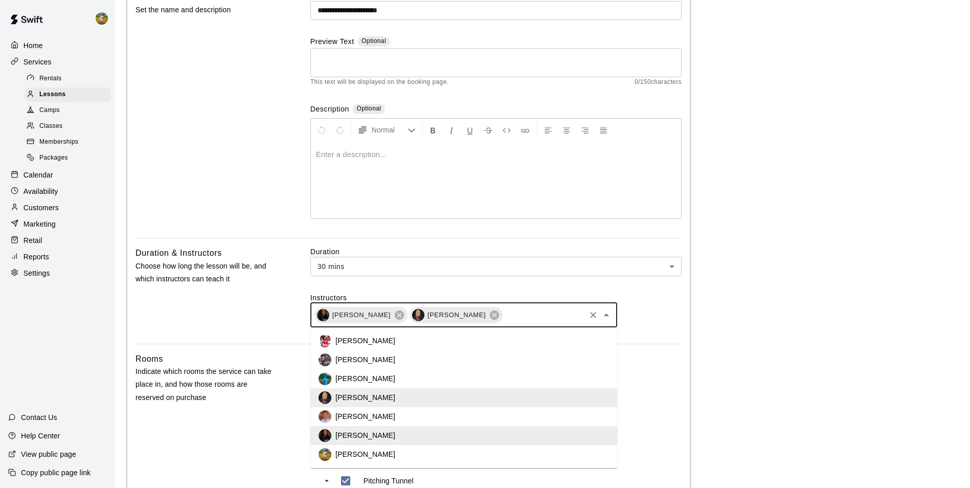
click at [540, 358] on li "[PERSON_NAME]" at bounding box center [463, 359] width 307 height 19
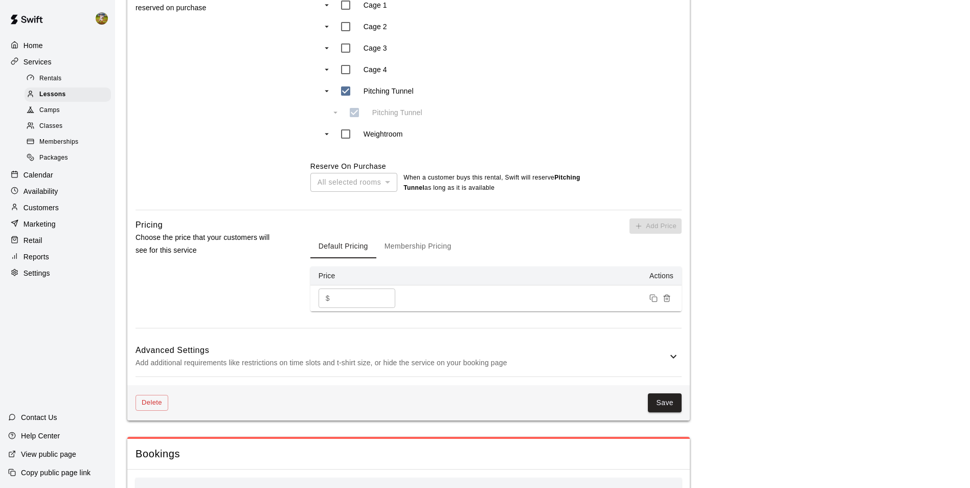
scroll to position [511, 0]
click at [660, 404] on button "Save" at bounding box center [665, 401] width 34 height 19
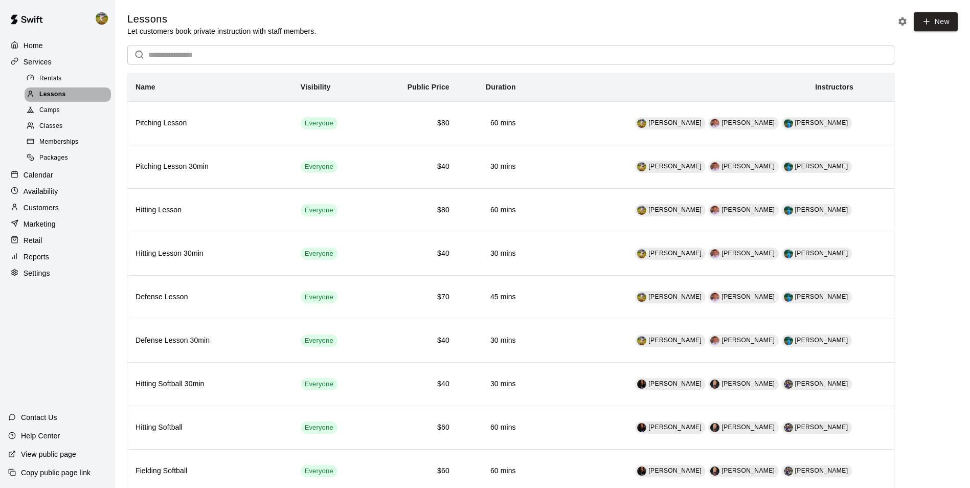
click at [58, 96] on span "Lessons" at bounding box center [52, 95] width 27 height 10
click at [55, 179] on div "Calendar" at bounding box center [57, 174] width 99 height 15
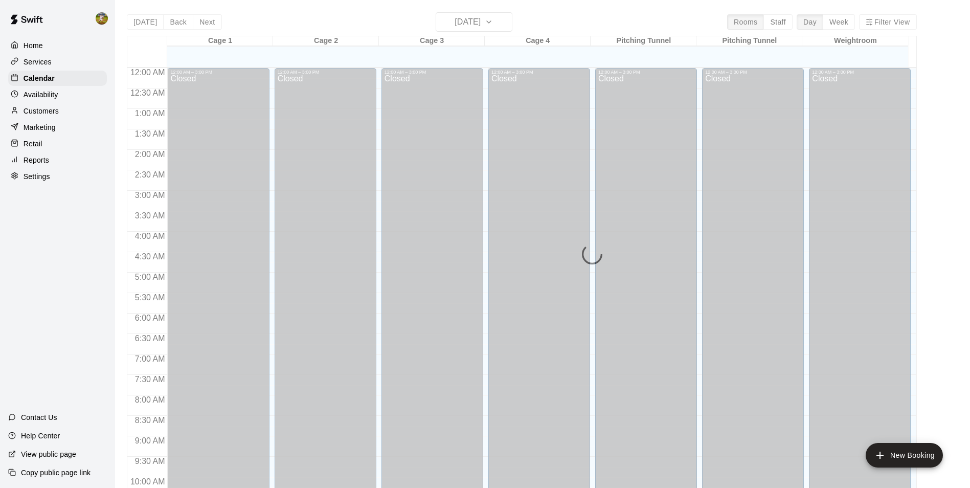
scroll to position [520, 0]
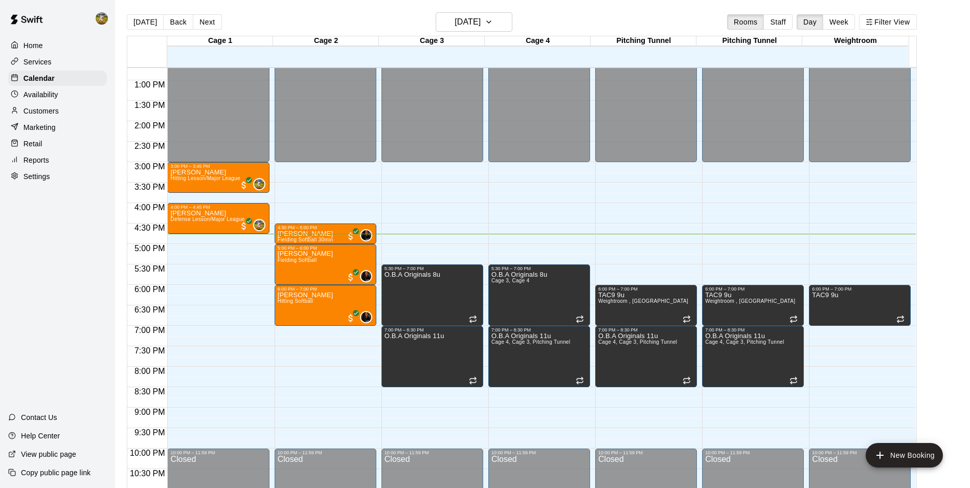
click at [58, 63] on div "Services" at bounding box center [57, 61] width 99 height 15
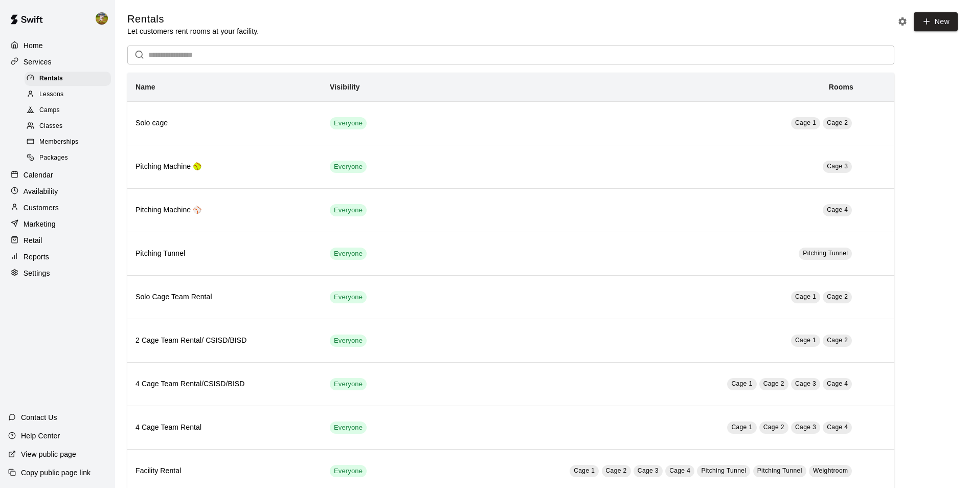
click at [60, 125] on span "Classes" at bounding box center [50, 126] width 23 height 10
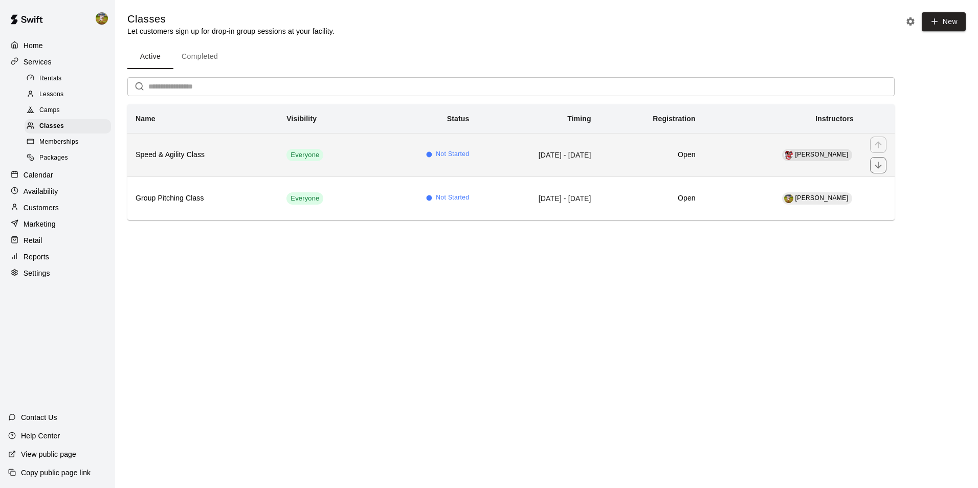
click at [505, 158] on td "[DATE] - [DATE]" at bounding box center [538, 154] width 122 height 43
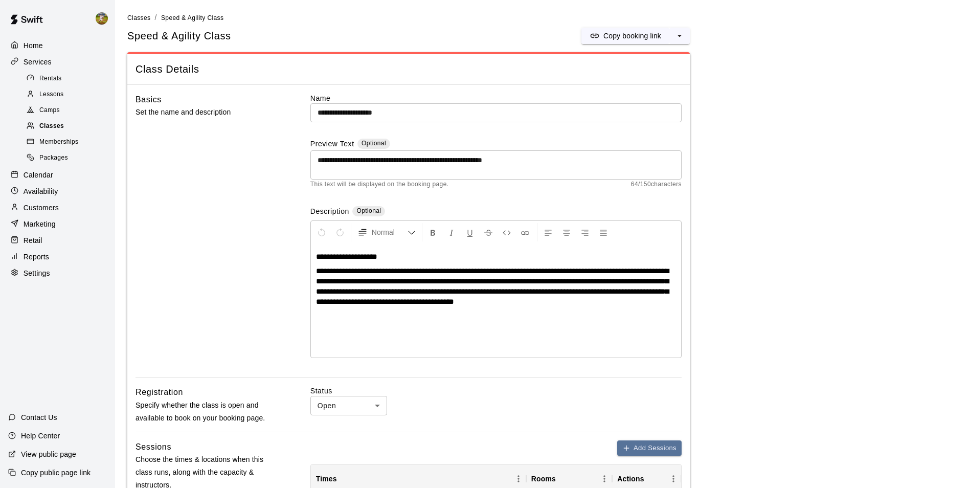
click at [69, 130] on div "Classes" at bounding box center [68, 126] width 86 height 14
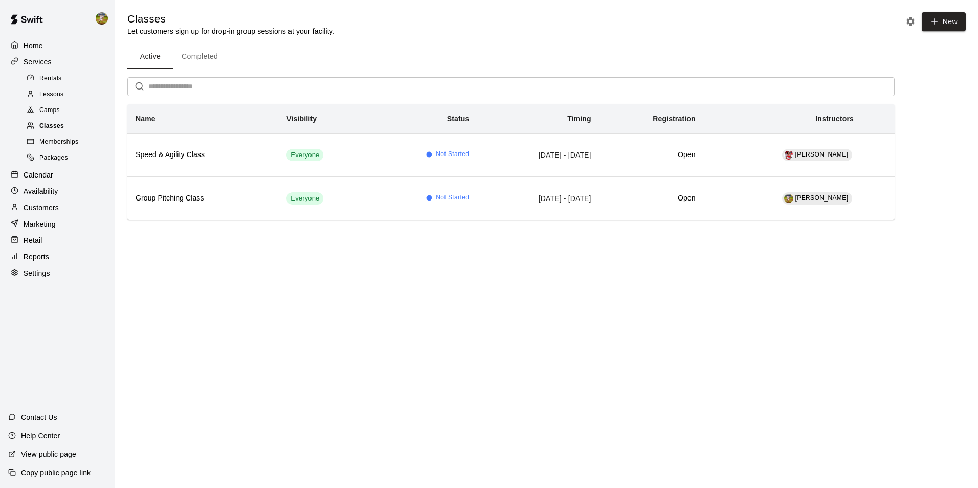
click at [77, 130] on div "Classes" at bounding box center [68, 126] width 86 height 14
click at [68, 180] on div "Calendar" at bounding box center [57, 174] width 99 height 15
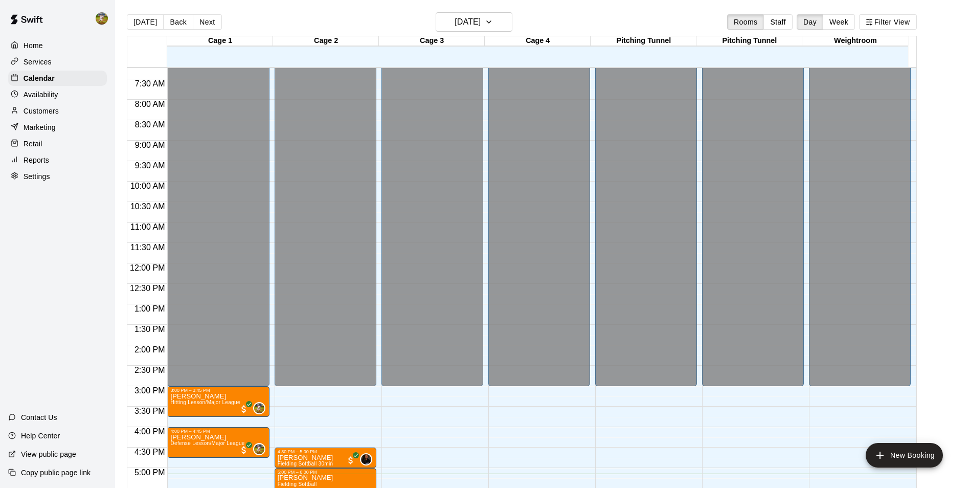
scroll to position [551, 0]
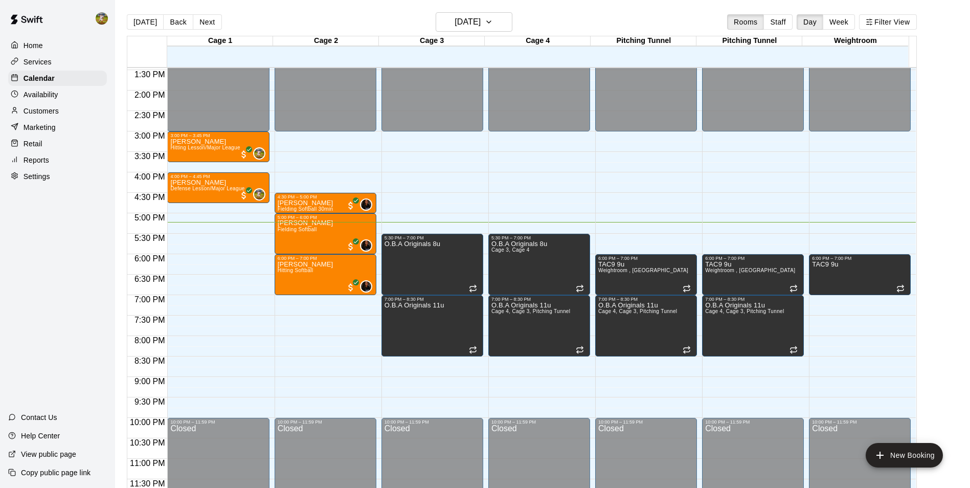
click at [206, 18] on button "Next" at bounding box center [207, 21] width 29 height 15
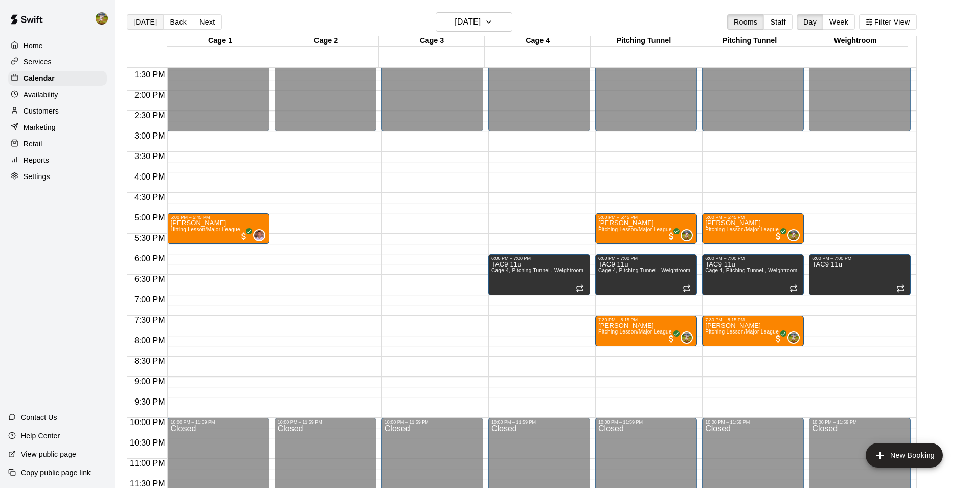
click at [148, 26] on button "[DATE]" at bounding box center [145, 21] width 37 height 15
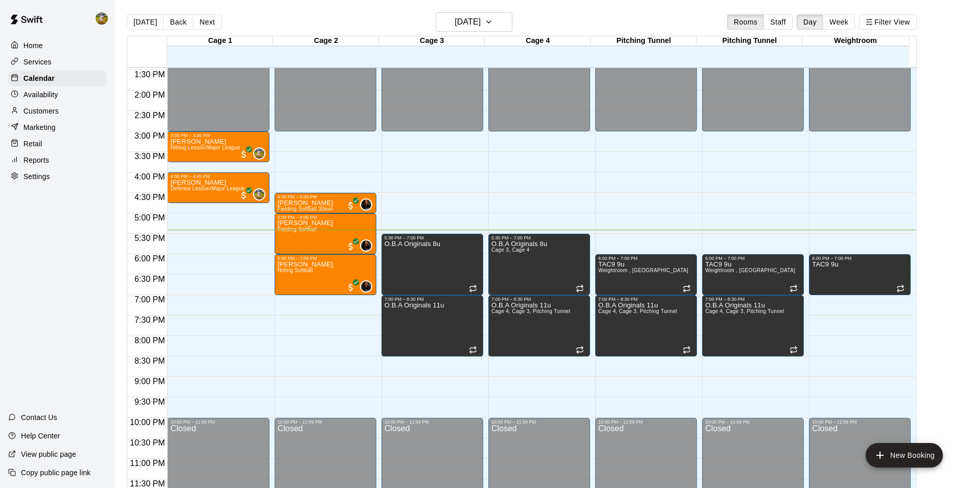
click at [61, 281] on div "Home Services Calendar Availability Customers Marketing Retail Reports Settings…" at bounding box center [57, 244] width 115 height 488
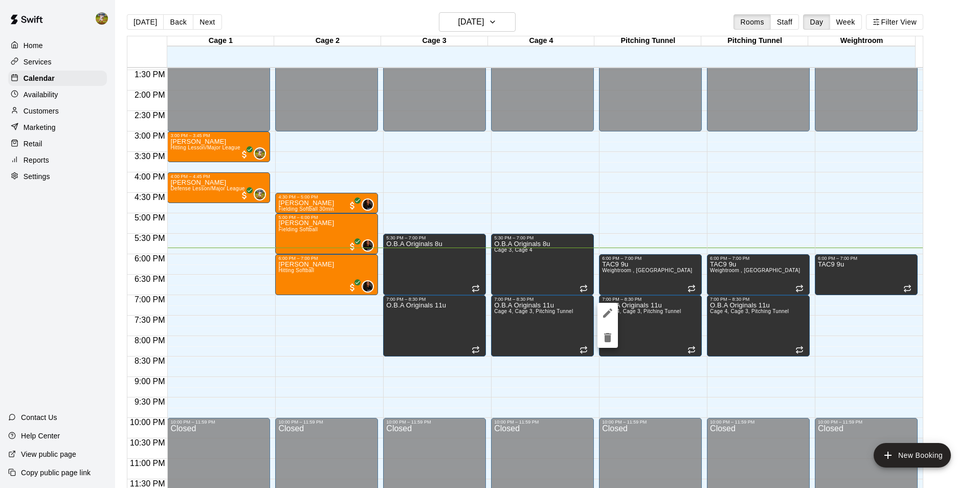
click at [604, 435] on div at bounding box center [489, 244] width 978 height 488
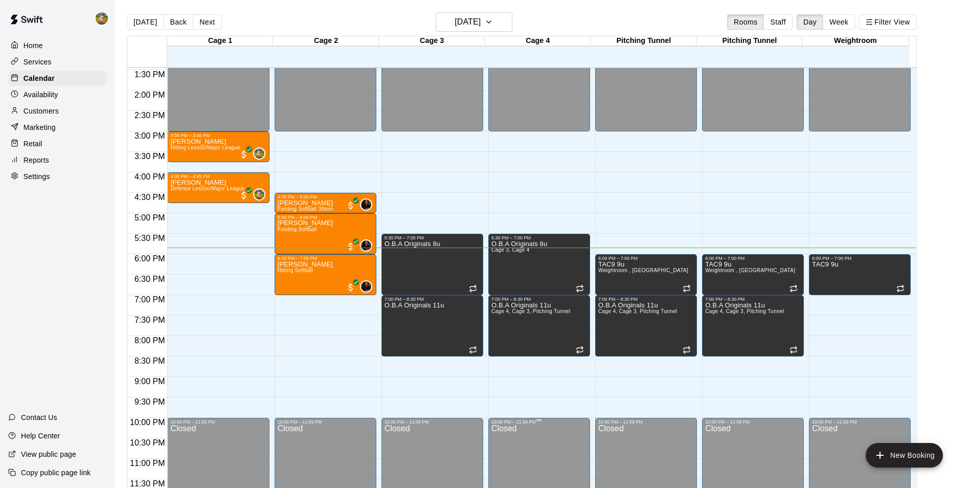
scroll to position [16, 0]
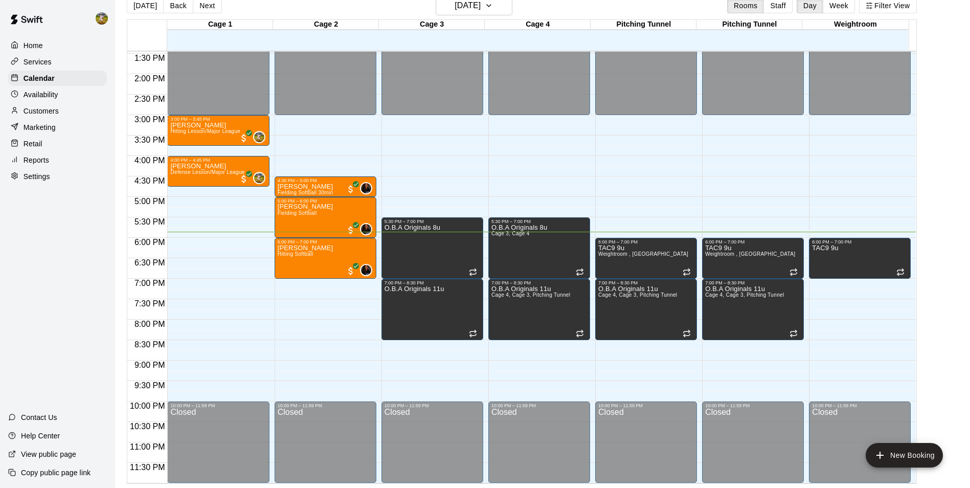
click at [147, 178] on span "4:30 PM" at bounding box center [150, 180] width 36 height 9
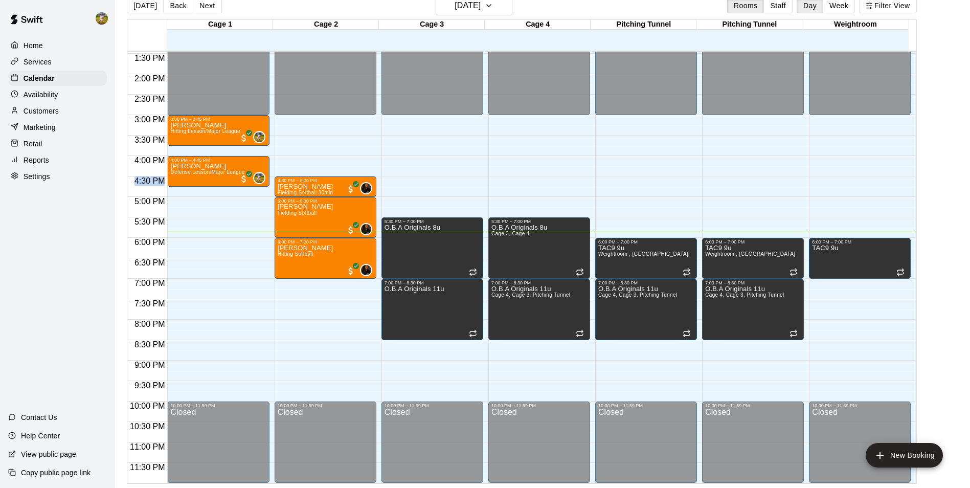
click at [147, 178] on span "4:30 PM" at bounding box center [150, 180] width 36 height 9
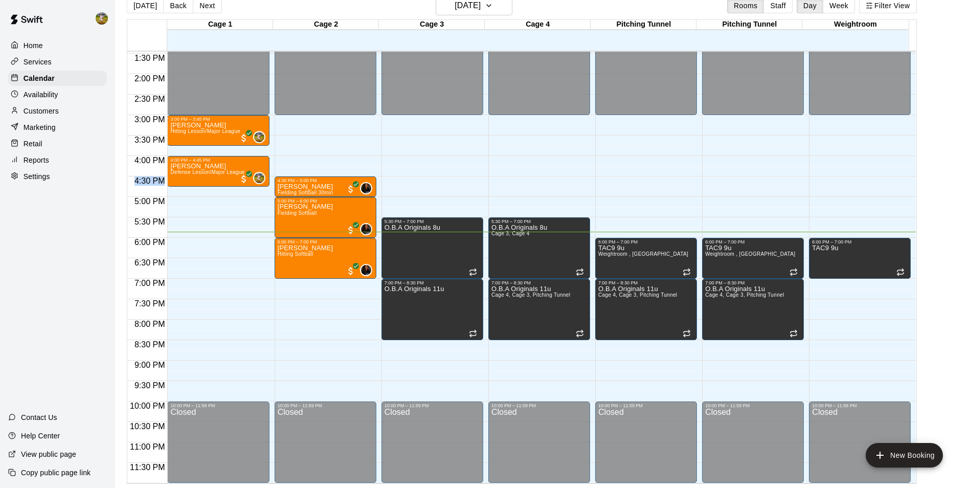
click at [147, 178] on span "4:30 PM" at bounding box center [150, 180] width 36 height 9
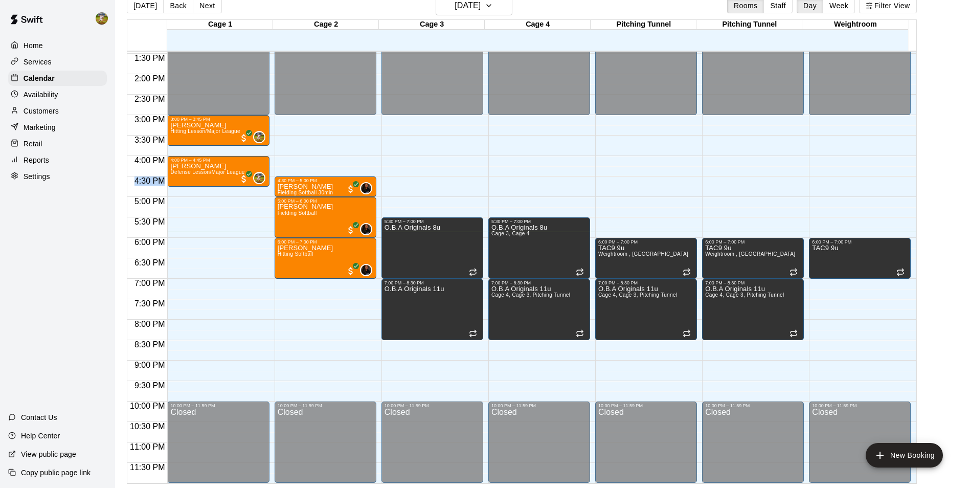
click at [147, 178] on span "4:30 PM" at bounding box center [150, 180] width 36 height 9
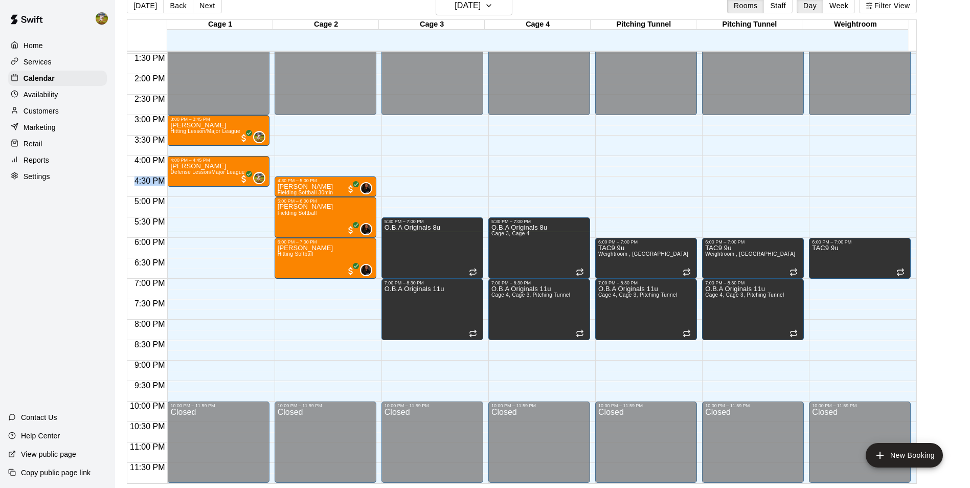
click at [147, 178] on span "4:30 PM" at bounding box center [150, 180] width 36 height 9
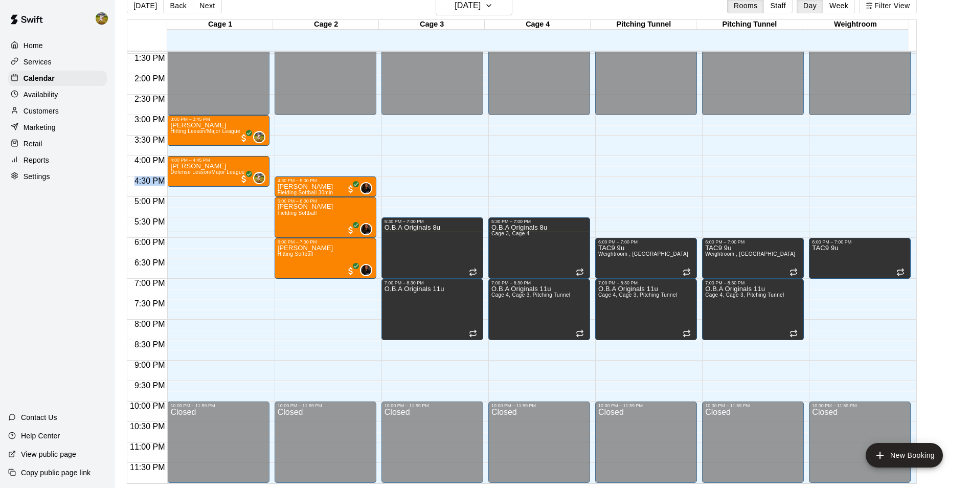
click at [147, 178] on span "4:30 PM" at bounding box center [150, 180] width 36 height 9
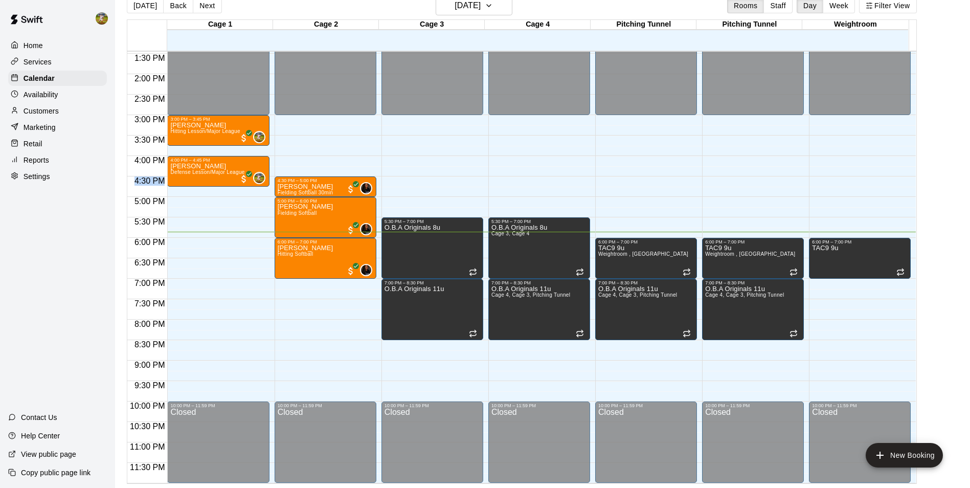
click at [147, 178] on span "4:30 PM" at bounding box center [150, 180] width 36 height 9
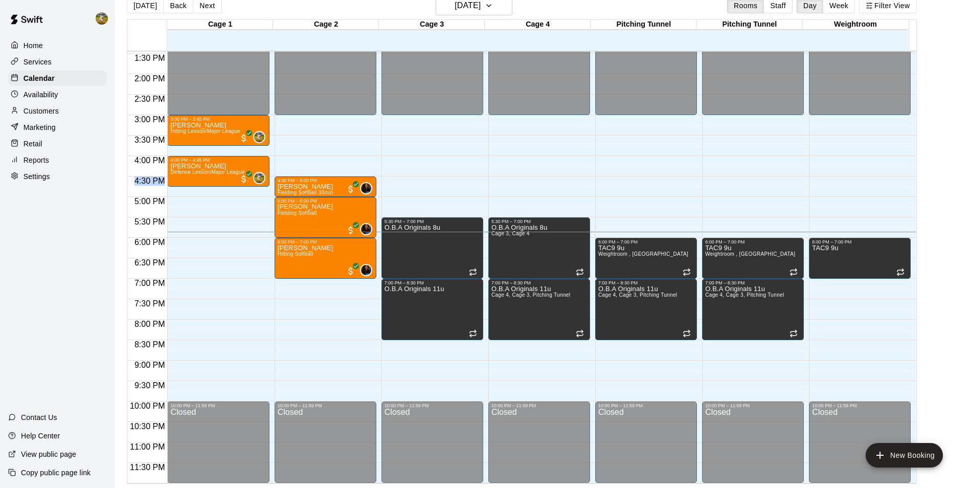
click at [147, 178] on span "4:30 PM" at bounding box center [150, 180] width 36 height 9
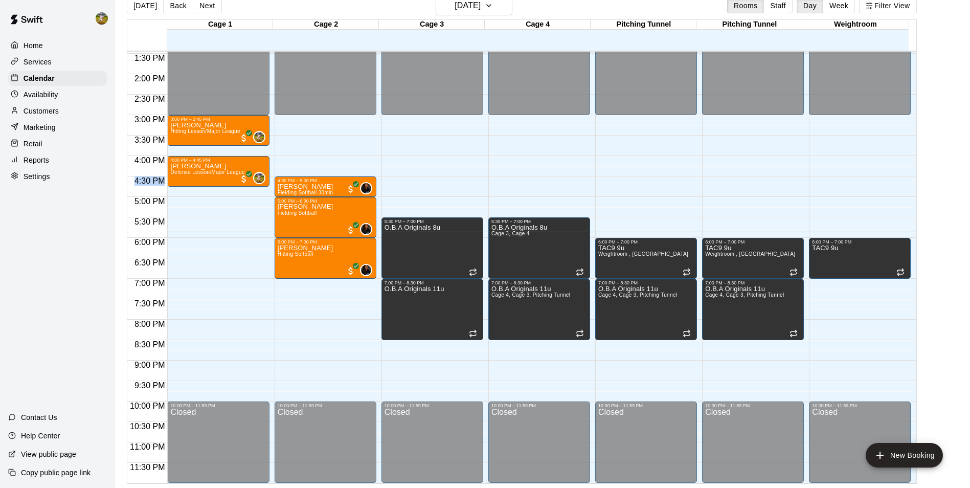
click at [147, 178] on span "4:30 PM" at bounding box center [150, 180] width 36 height 9
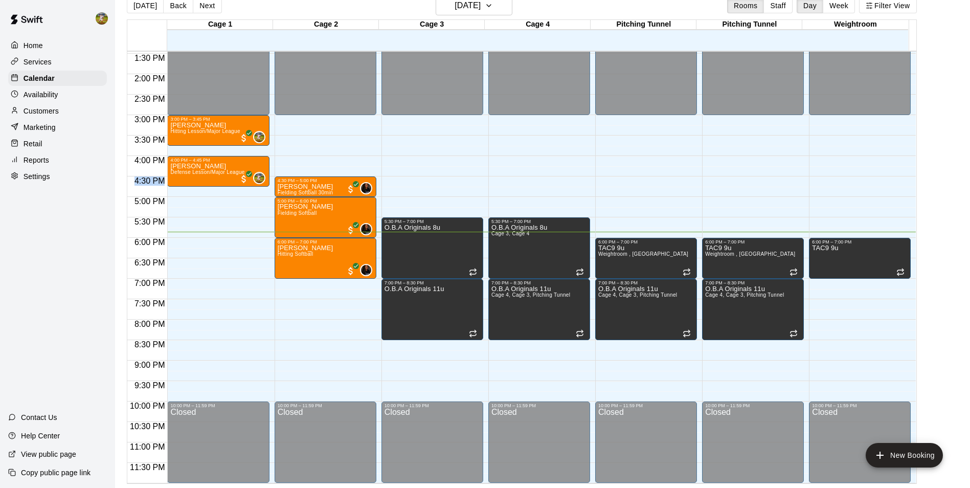
click at [147, 178] on span "4:30 PM" at bounding box center [150, 180] width 36 height 9
